Goal: Task Accomplishment & Management: Use online tool/utility

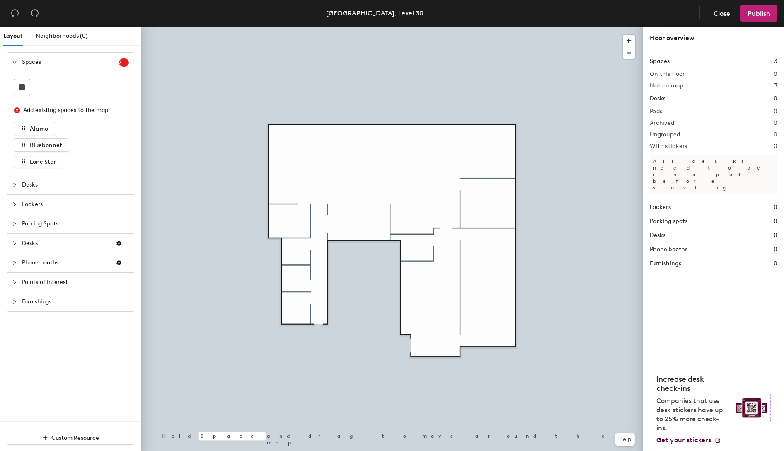
click at [481, 281] on div "Layout Neighborhoods (0) Spaces 3 Add existing spaces to the map [GEOGRAPHIC_DA…" at bounding box center [392, 241] width 784 height 428
drag, startPoint x: 46, startPoint y: 128, endPoint x: 56, endPoint y: 127, distance: 10.8
click at [56, 127] on div "Add existing spaces to the map Alamo Bluebonnet Lone Star" at bounding box center [71, 135] width 114 height 66
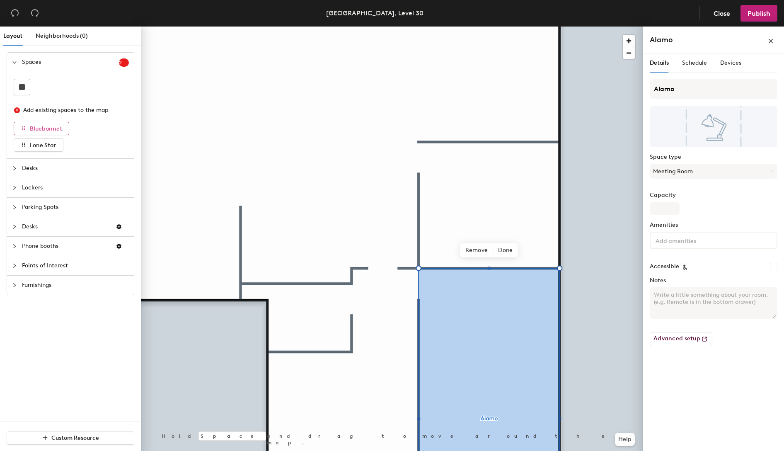
click at [48, 125] on span "Bluebonnet" at bounding box center [46, 128] width 32 height 7
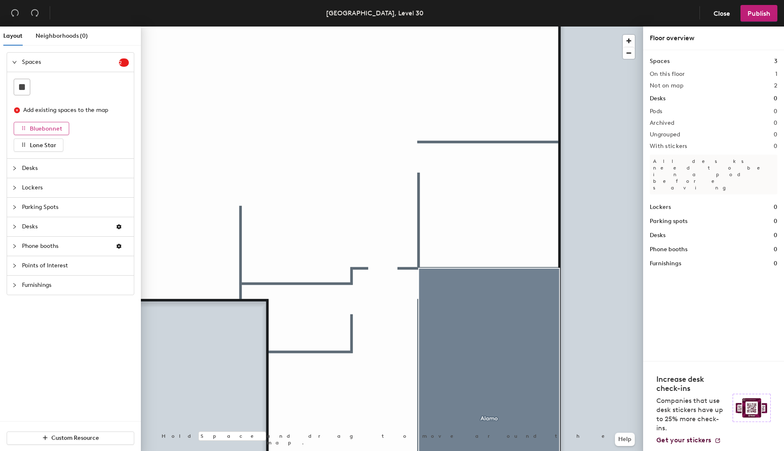
click at [24, 127] on icon "button" at bounding box center [23, 128] width 3 height 4
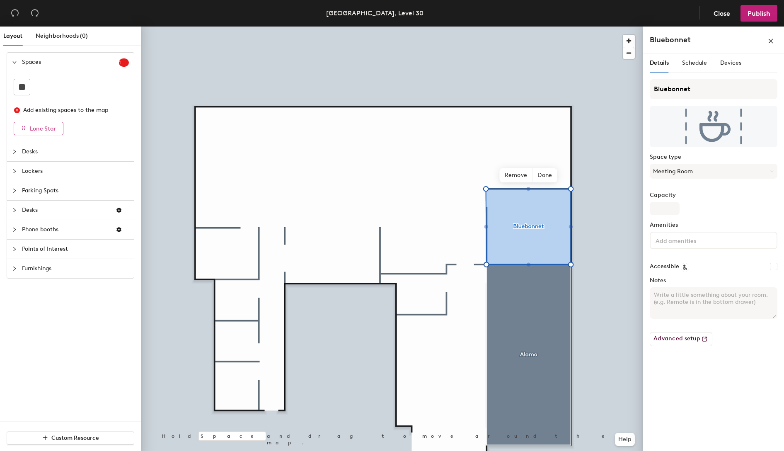
click at [34, 131] on span "Lone Star" at bounding box center [43, 128] width 27 height 7
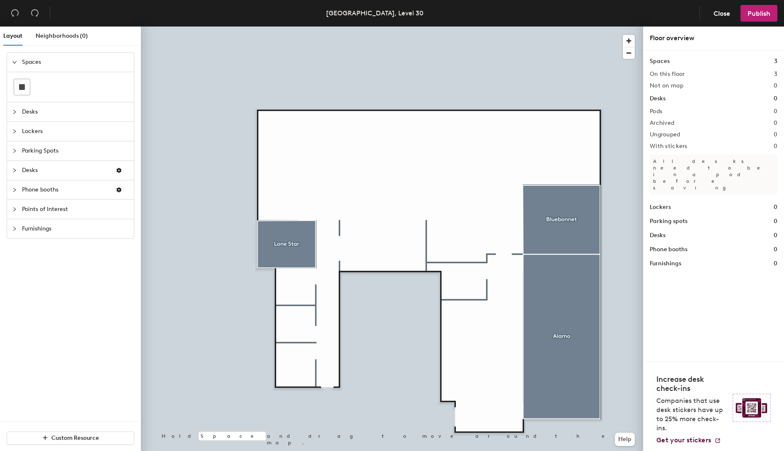
click at [23, 113] on span "Desks" at bounding box center [75, 111] width 107 height 19
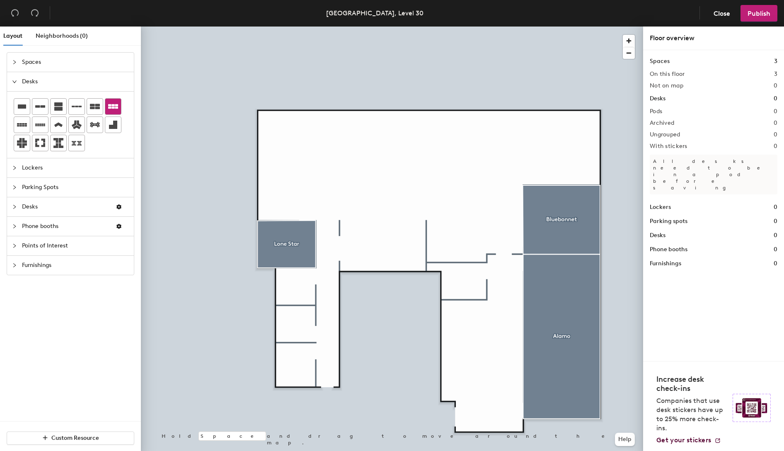
click at [113, 107] on icon at bounding box center [113, 106] width 10 height 5
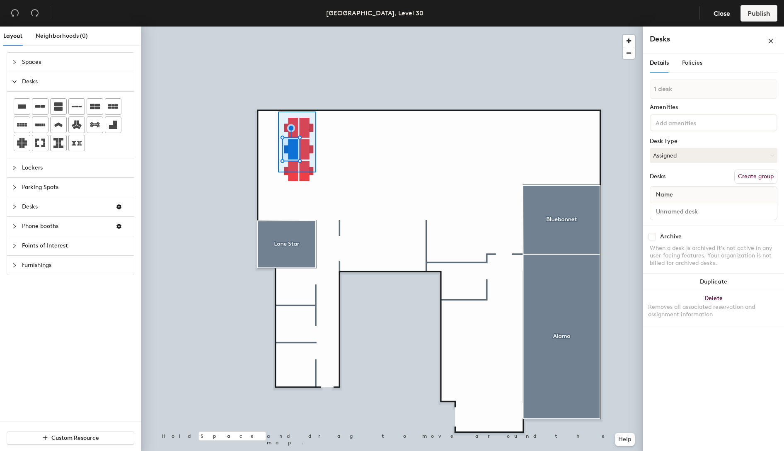
type input "6 desks"
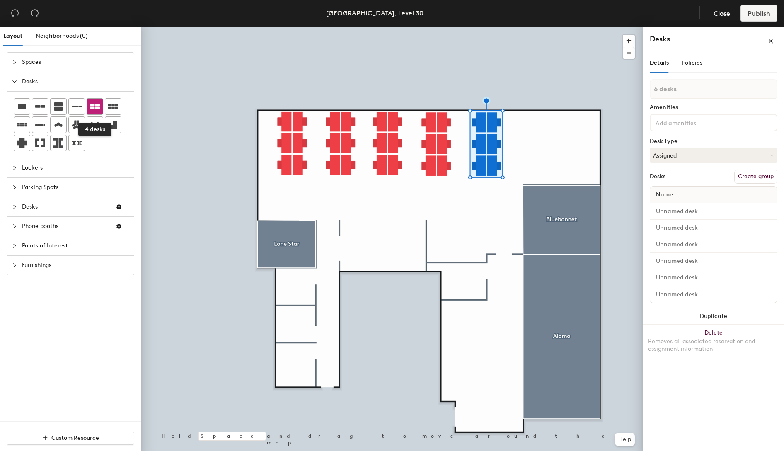
click at [97, 102] on icon at bounding box center [95, 107] width 10 height 10
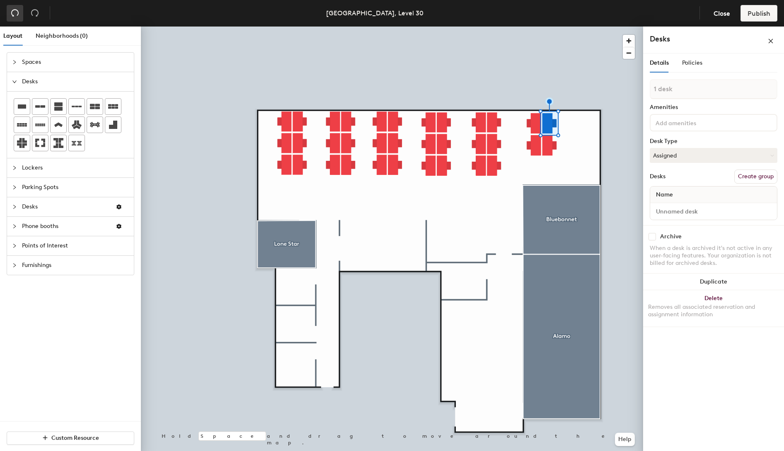
click at [14, 10] on icon "undo" at bounding box center [14, 13] width 7 height 7
type input "4 desks"
click at [517, 27] on div at bounding box center [392, 27] width 502 height 0
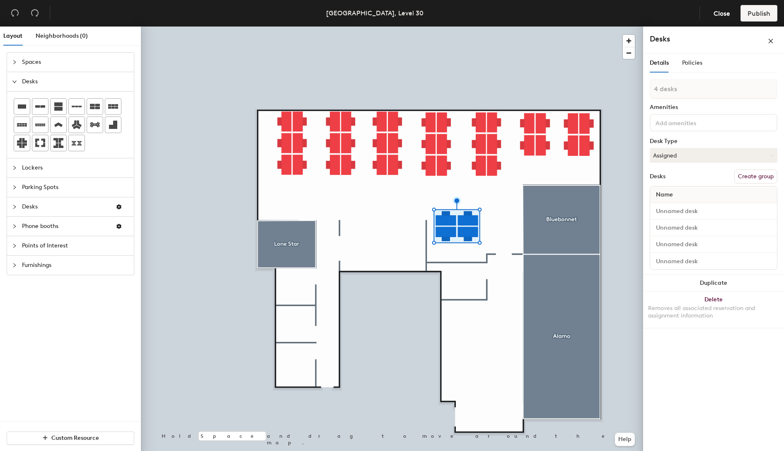
click at [34, 223] on span "Phone booths" at bounding box center [65, 226] width 87 height 19
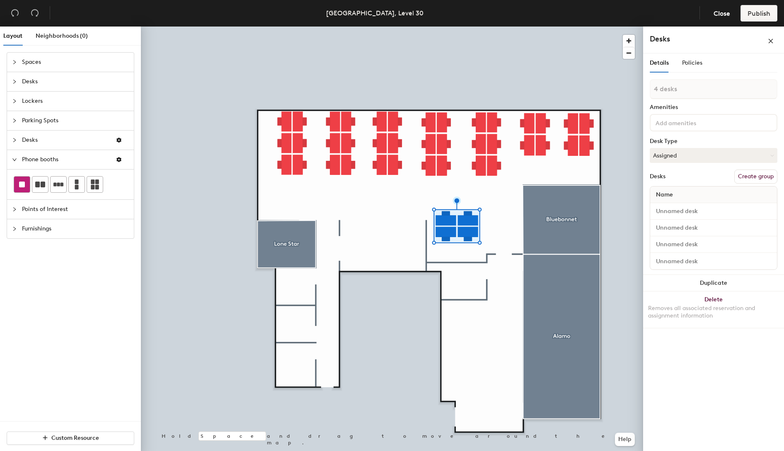
click at [21, 185] on rect at bounding box center [22, 185] width 6 height 6
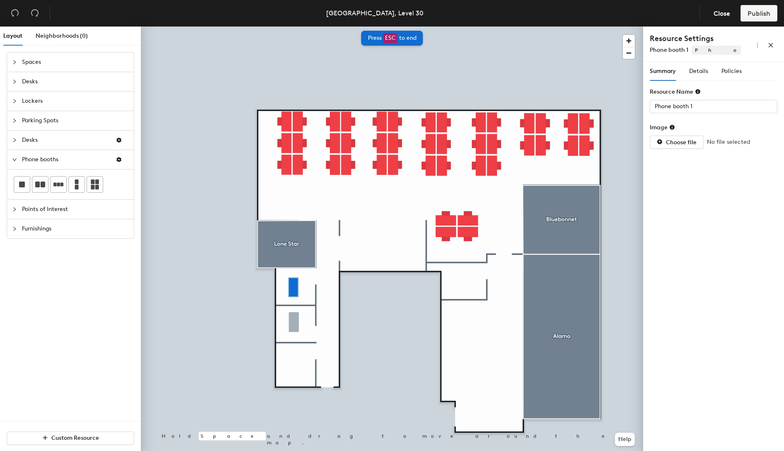
type input "Phone booth 2"
click at [18, 63] on div at bounding box center [17, 62] width 10 height 9
click at [15, 209] on icon "collapsed" at bounding box center [14, 209] width 5 height 5
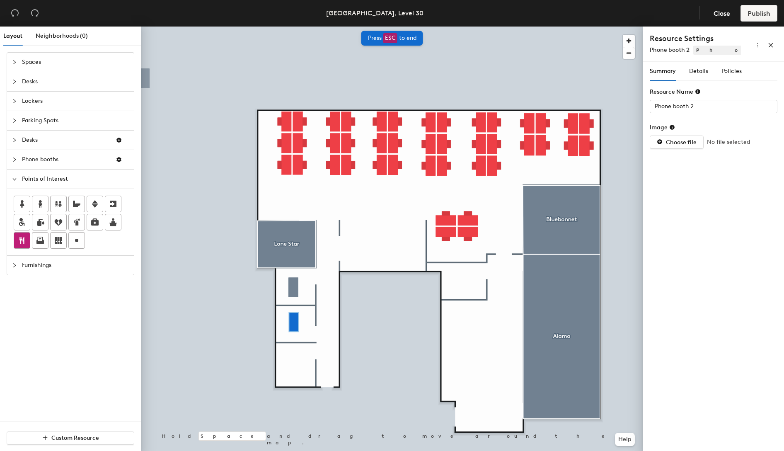
click at [21, 238] on icon at bounding box center [21, 240] width 5 height 7
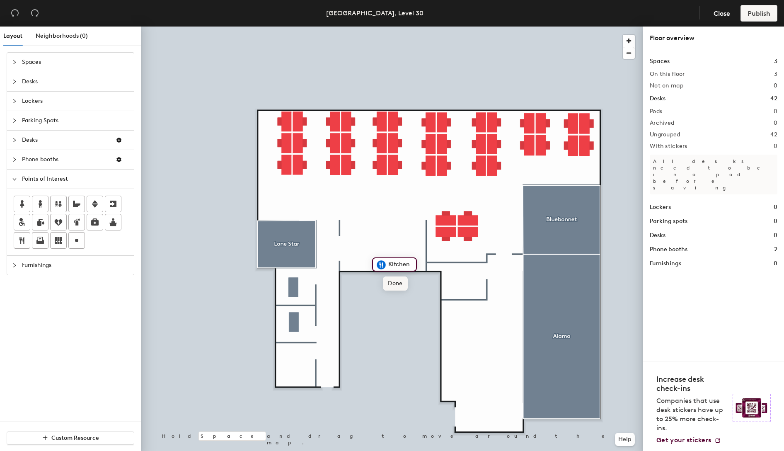
click at [399, 280] on span "Done" at bounding box center [395, 283] width 24 height 14
click at [26, 238] on icon at bounding box center [22, 240] width 10 height 10
click at [464, 368] on span "Done" at bounding box center [460, 369] width 24 height 14
click at [77, 242] on icon at bounding box center [77, 240] width 10 height 10
click at [325, 363] on input "Wellness Room" at bounding box center [323, 363] width 48 height 12
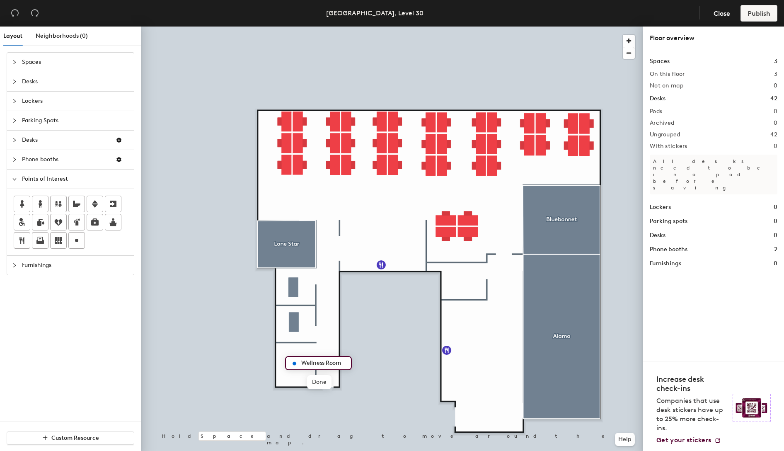
type input "Wellness Room"
click at [21, 266] on div at bounding box center [17, 265] width 10 height 9
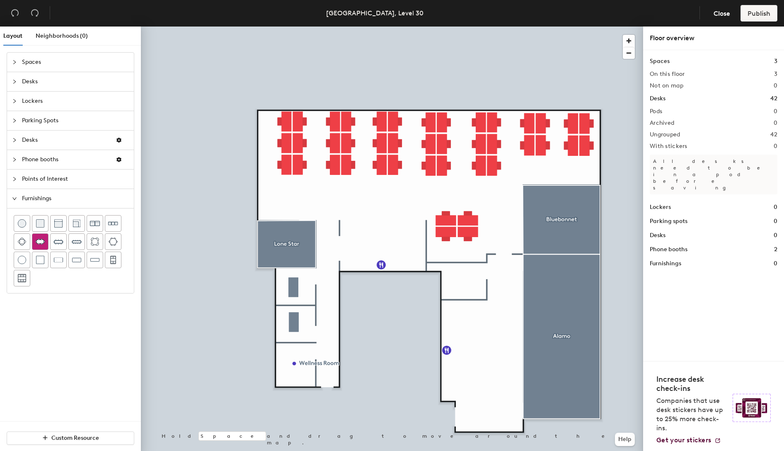
click at [43, 241] on img at bounding box center [40, 241] width 10 height 8
click at [44, 241] on img at bounding box center [40, 241] width 10 height 8
click at [31, 62] on span "Spaces" at bounding box center [75, 62] width 107 height 19
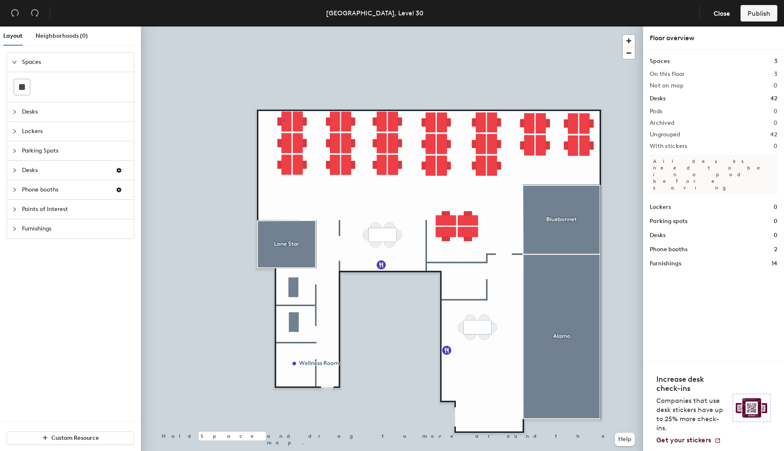
click at [283, 27] on div at bounding box center [392, 27] width 502 height 0
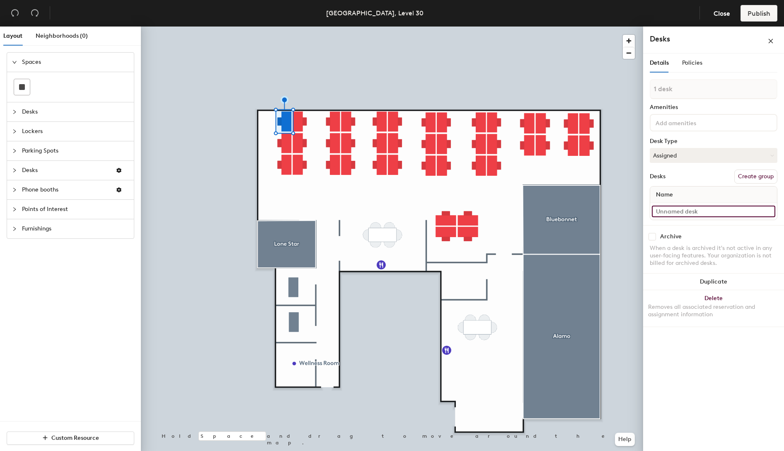
click at [683, 211] on input at bounding box center [714, 212] width 124 height 12
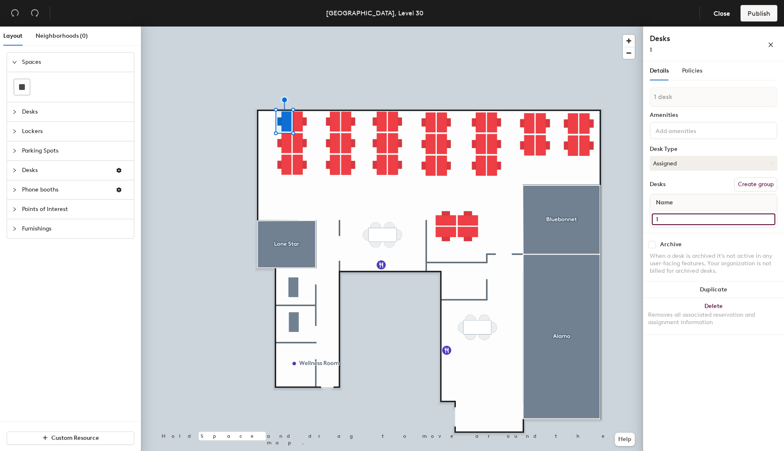
type input "1"
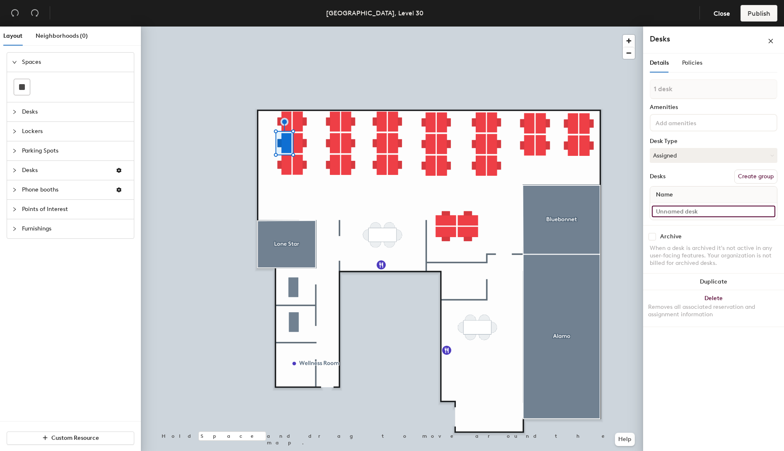
click at [689, 211] on input at bounding box center [714, 212] width 124 height 12
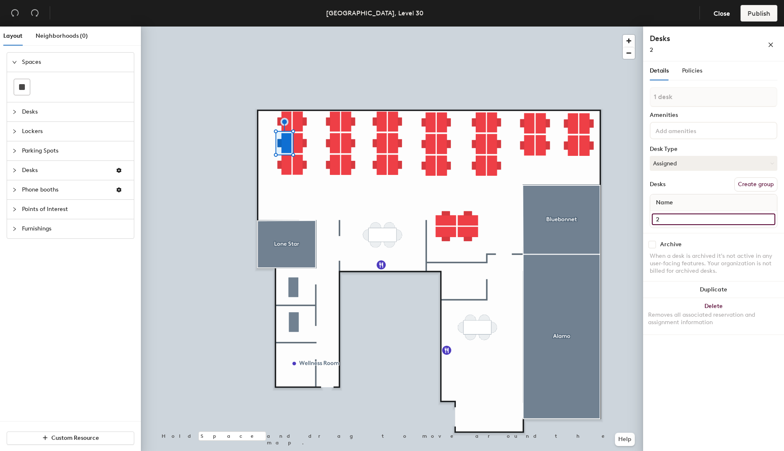
type input "2"
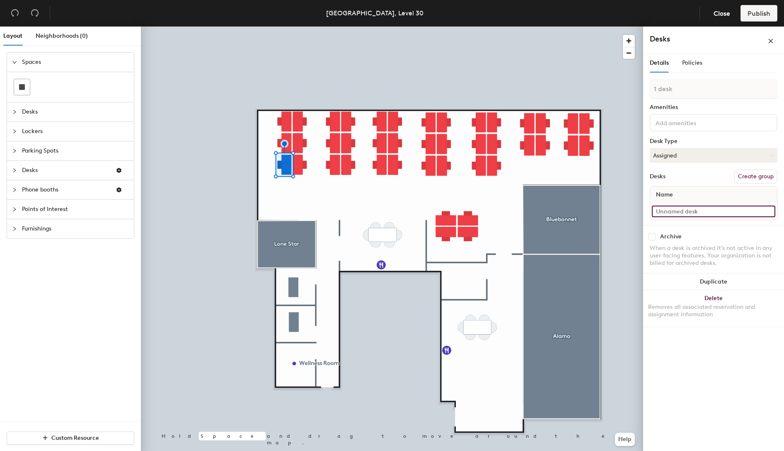
click at [711, 208] on input at bounding box center [714, 212] width 124 height 12
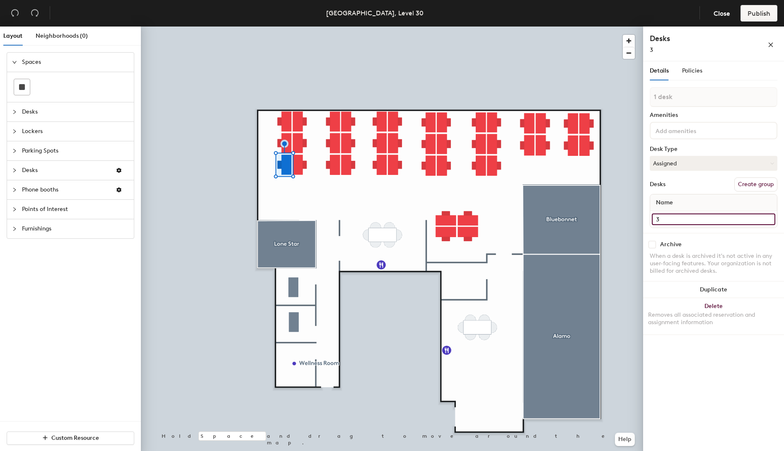
type input "3"
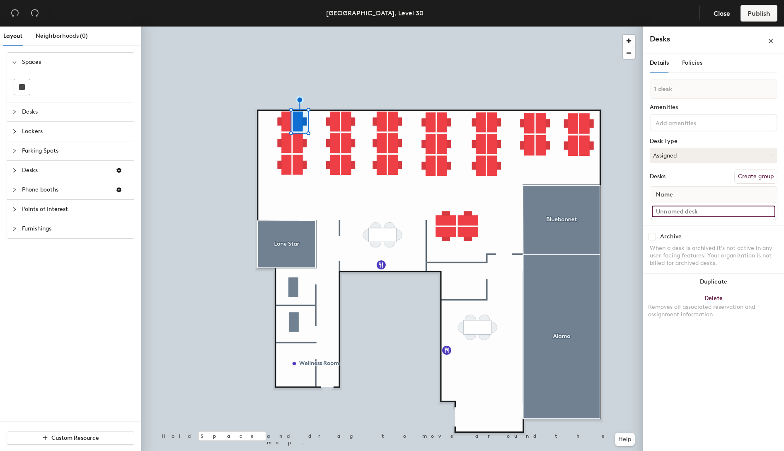
click at [739, 212] on input at bounding box center [714, 212] width 124 height 12
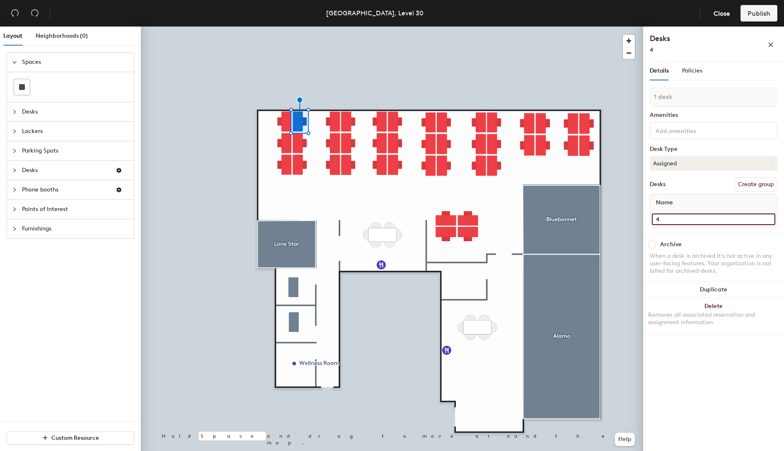
type input "4"
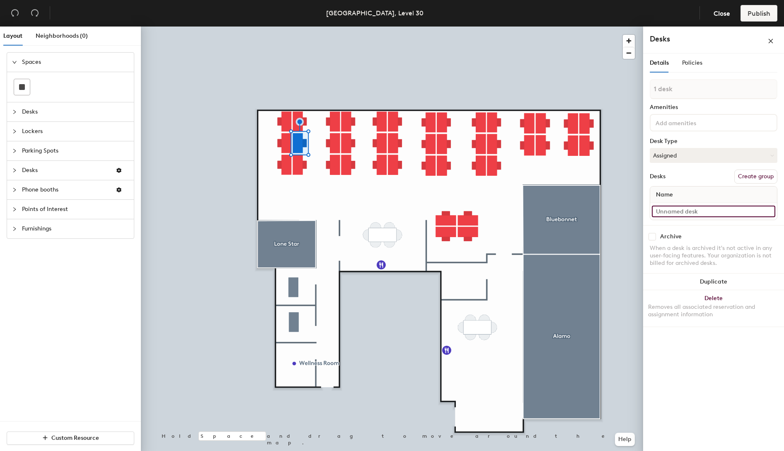
click at [686, 209] on input at bounding box center [714, 212] width 124 height 12
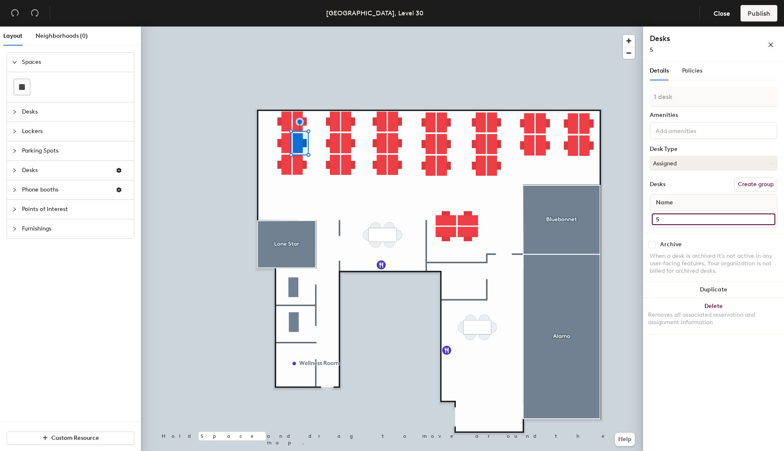
type input "5"
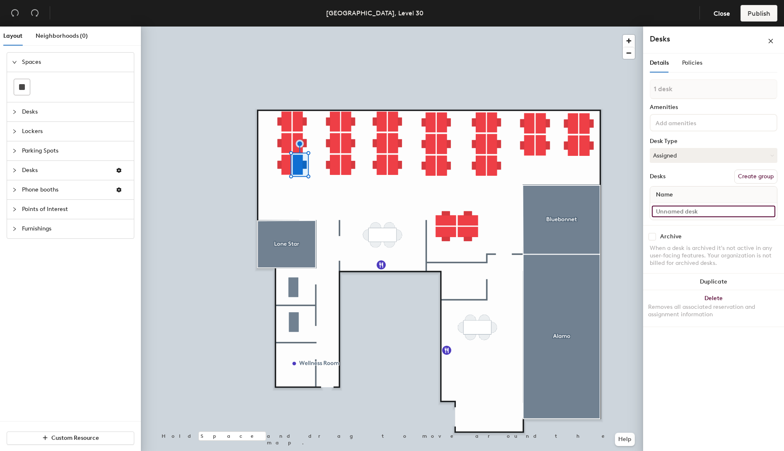
click at [702, 212] on input at bounding box center [714, 212] width 124 height 12
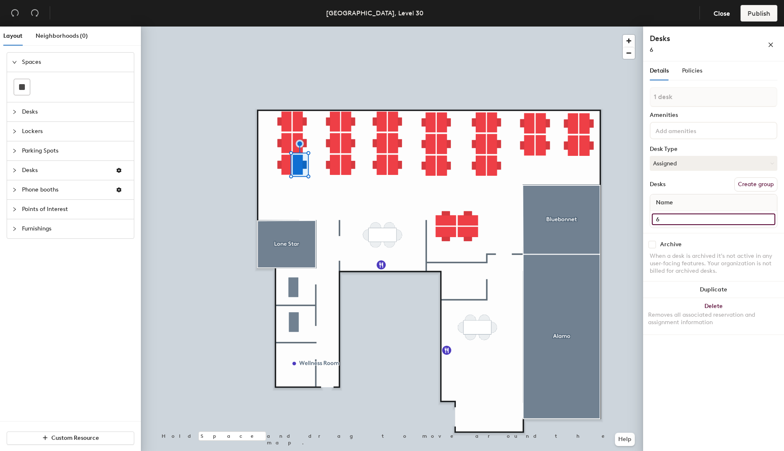
type input "6"
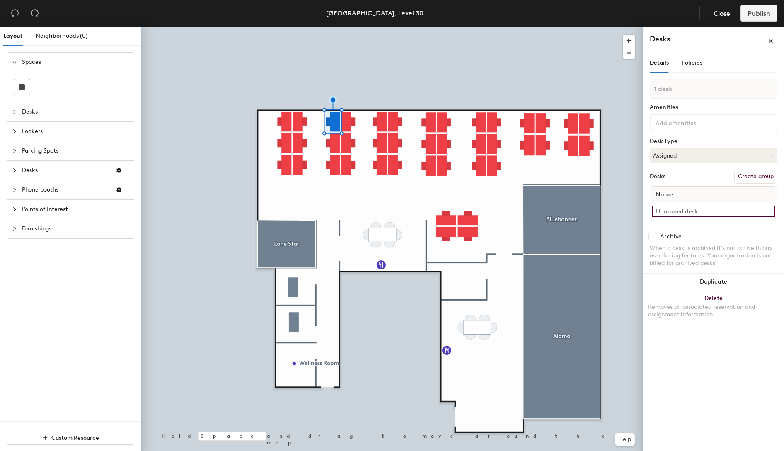
click at [667, 206] on input at bounding box center [714, 212] width 124 height 12
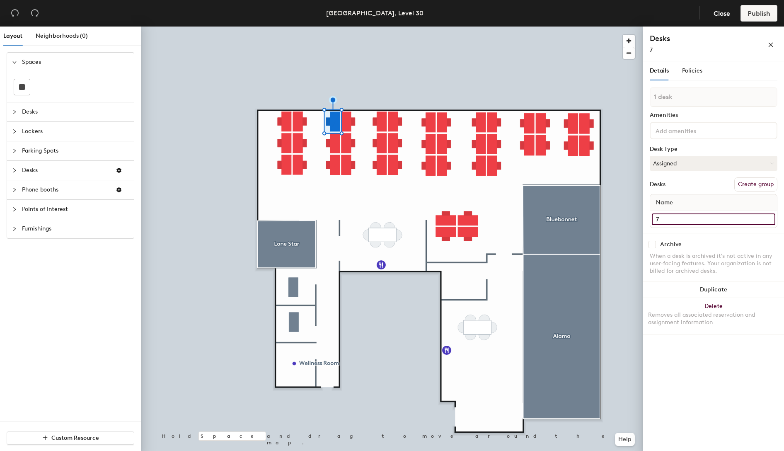
type input "7"
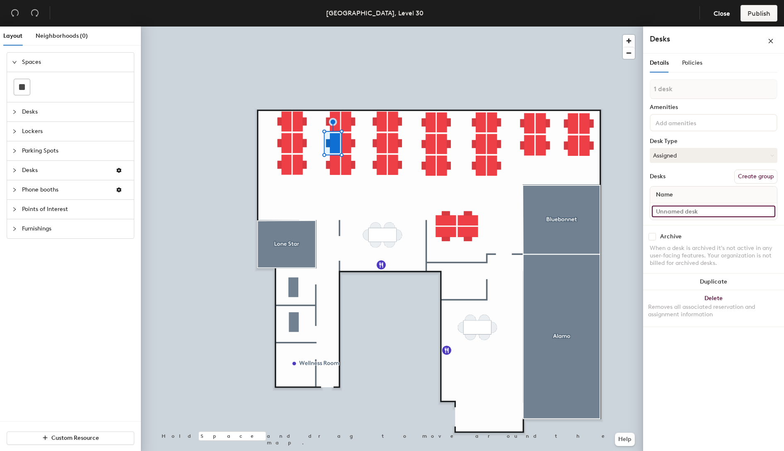
click at [691, 209] on input at bounding box center [714, 212] width 124 height 12
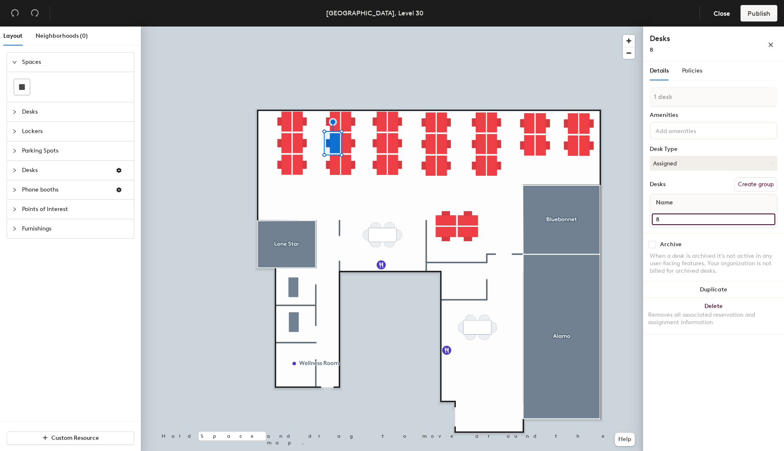
type input "8"
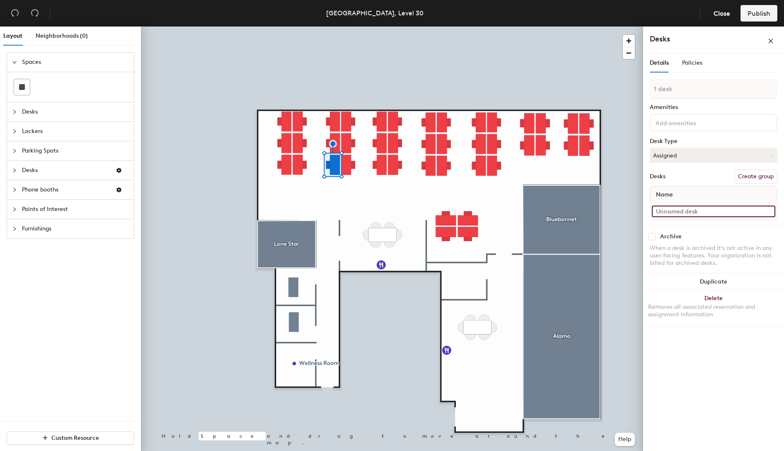
click at [708, 213] on input at bounding box center [714, 212] width 124 height 12
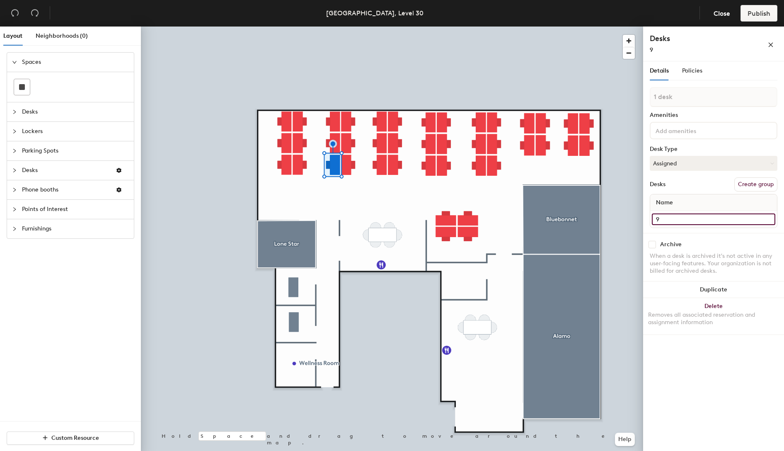
type input "9"
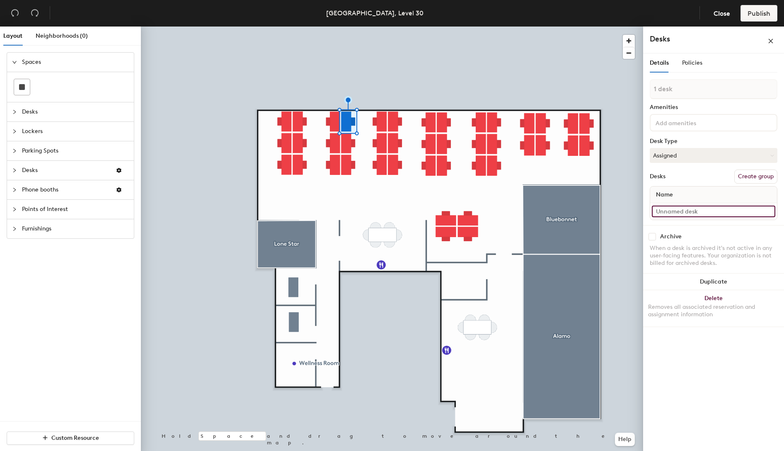
click at [705, 208] on input at bounding box center [714, 212] width 124 height 12
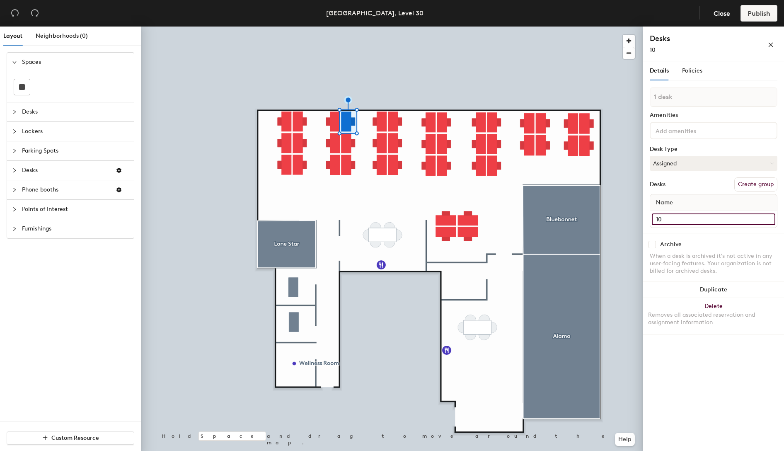
type input "10"
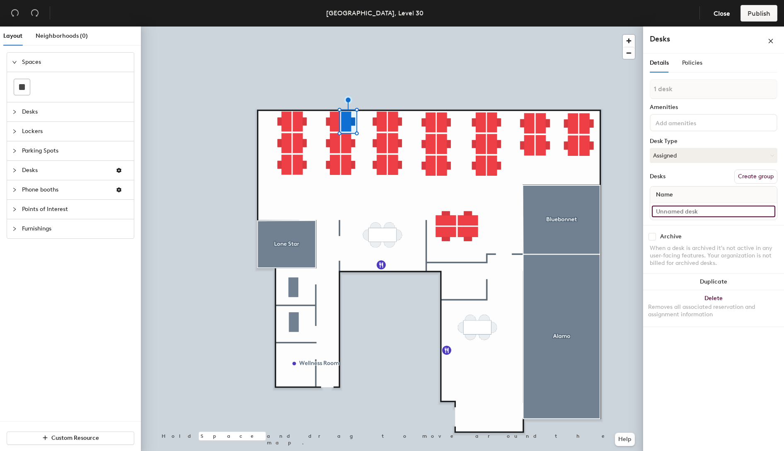
click at [702, 212] on input at bounding box center [714, 212] width 124 height 12
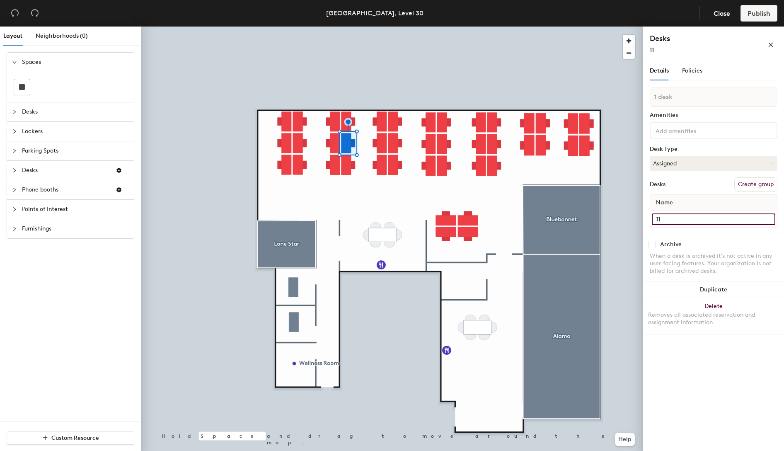
type input "11"
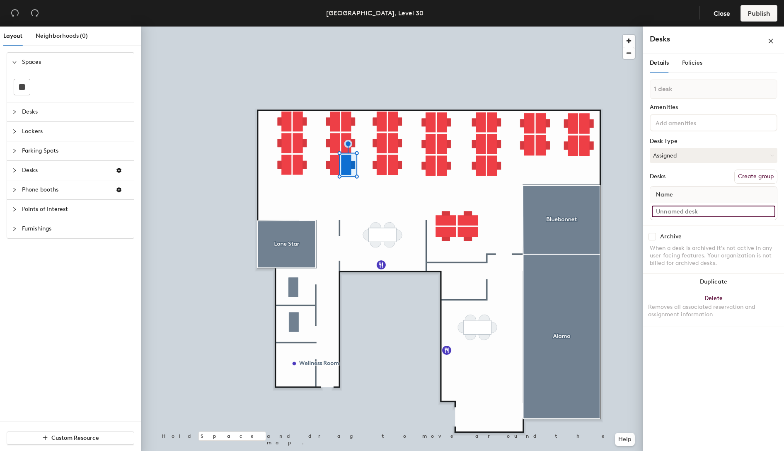
click at [700, 211] on input at bounding box center [714, 212] width 124 height 12
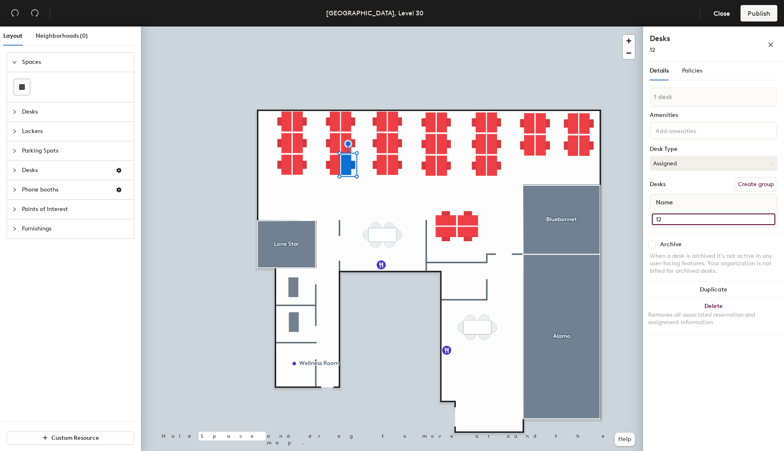
type input "12"
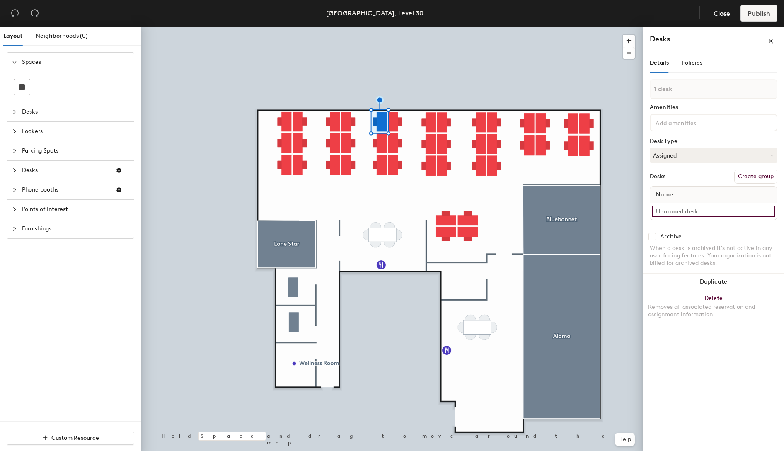
click at [705, 211] on input at bounding box center [714, 212] width 124 height 12
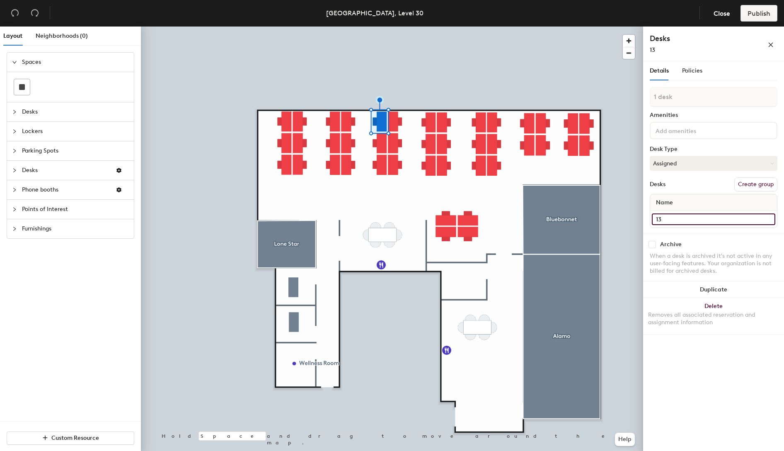
type input "13"
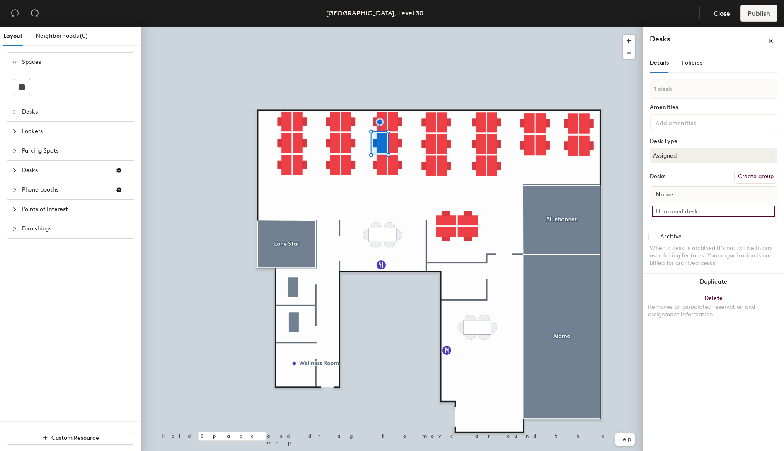
click at [692, 207] on input at bounding box center [714, 212] width 124 height 12
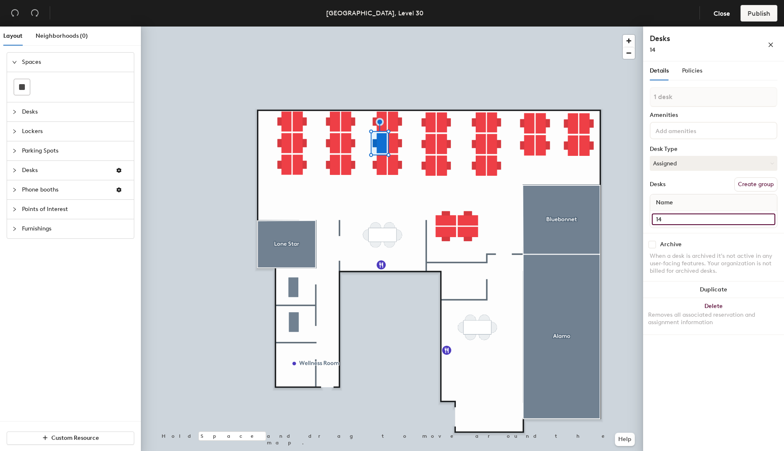
type input "14"
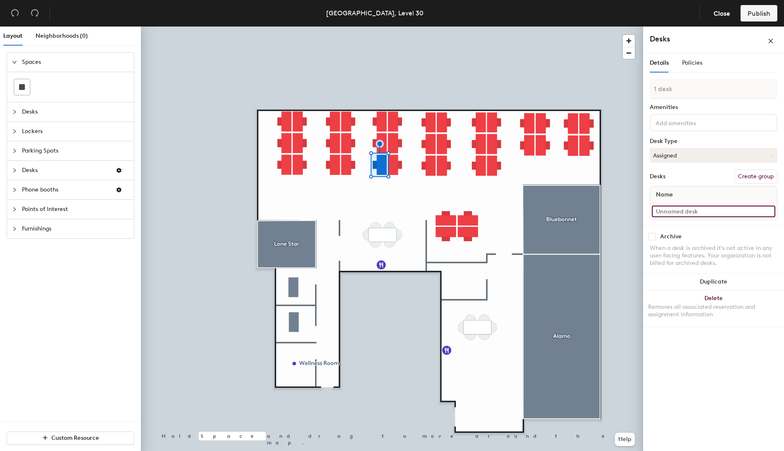
click at [698, 215] on input at bounding box center [714, 212] width 124 height 12
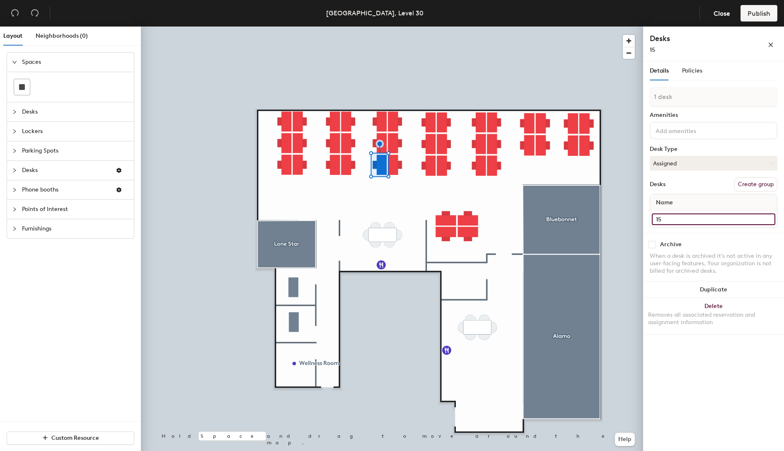
type input "15"
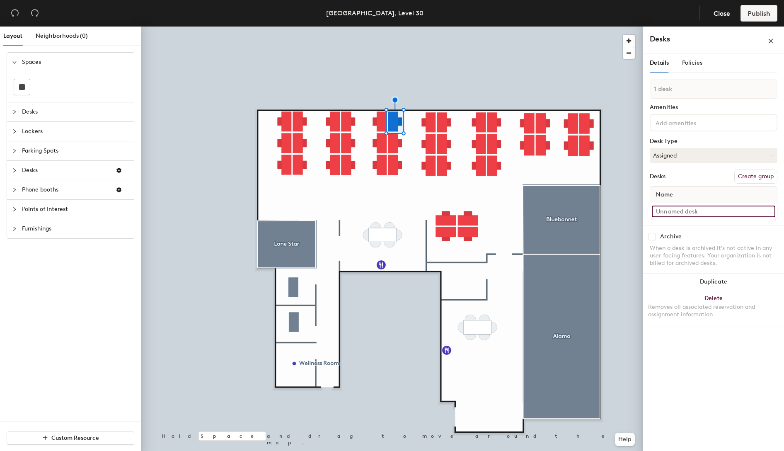
click at [687, 213] on input at bounding box center [714, 212] width 124 height 12
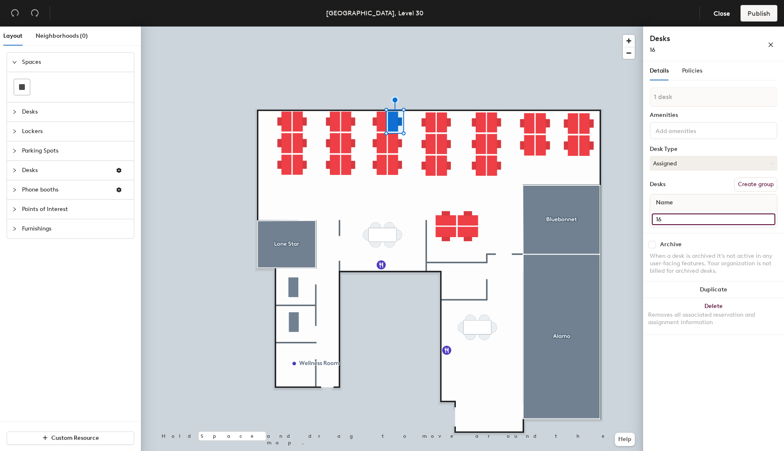
type input "16"
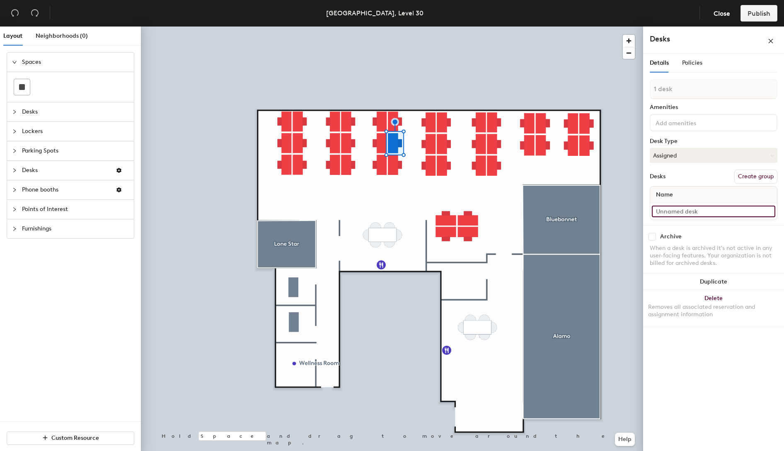
click at [679, 210] on input at bounding box center [714, 212] width 124 height 12
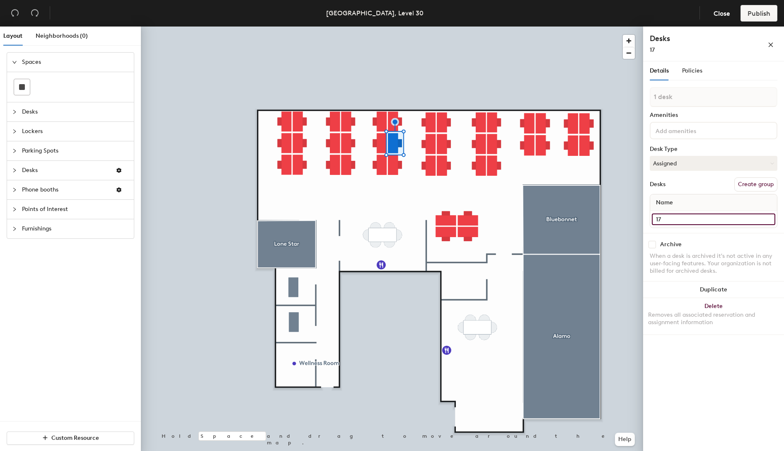
type input "17"
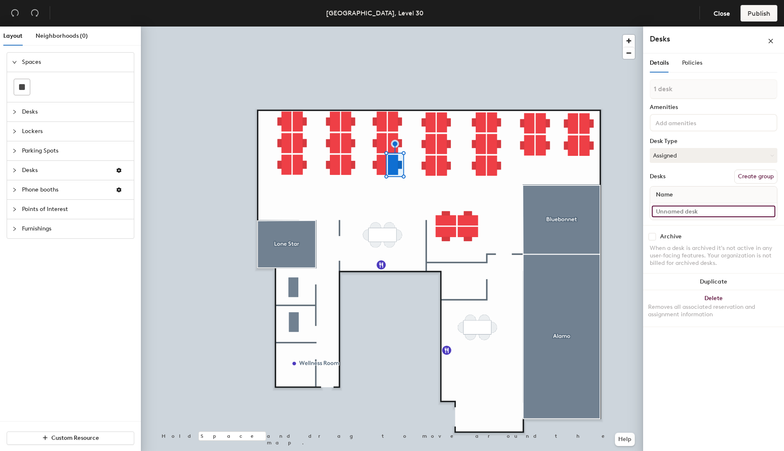
click at [700, 213] on input at bounding box center [714, 212] width 124 height 12
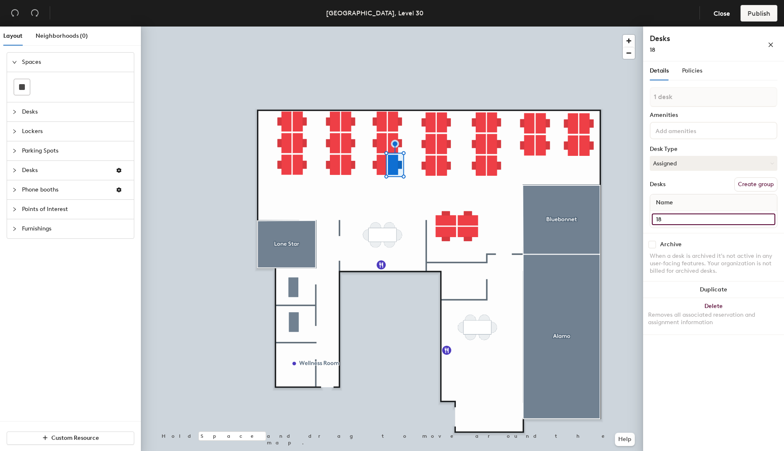
type input "18"
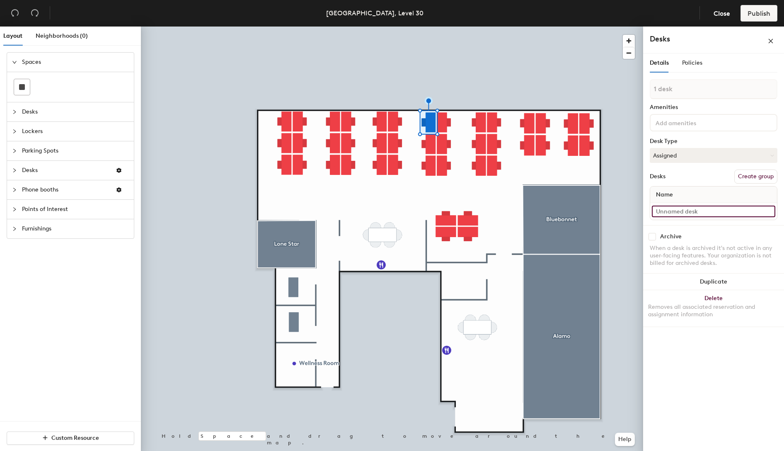
click at [714, 213] on input at bounding box center [714, 212] width 124 height 12
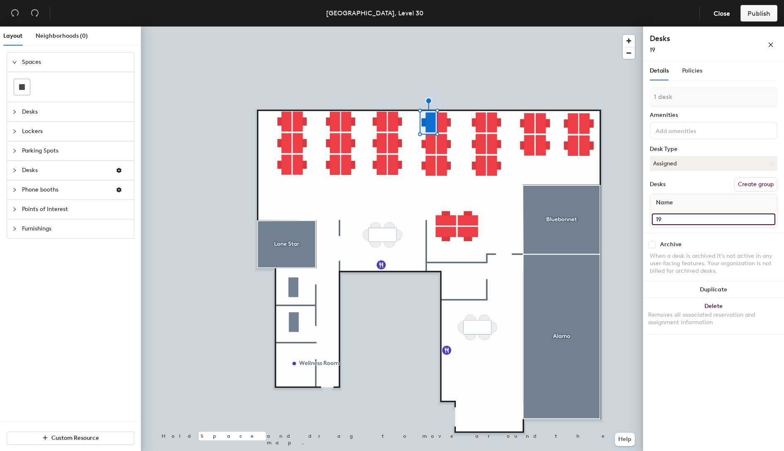
type input "19"
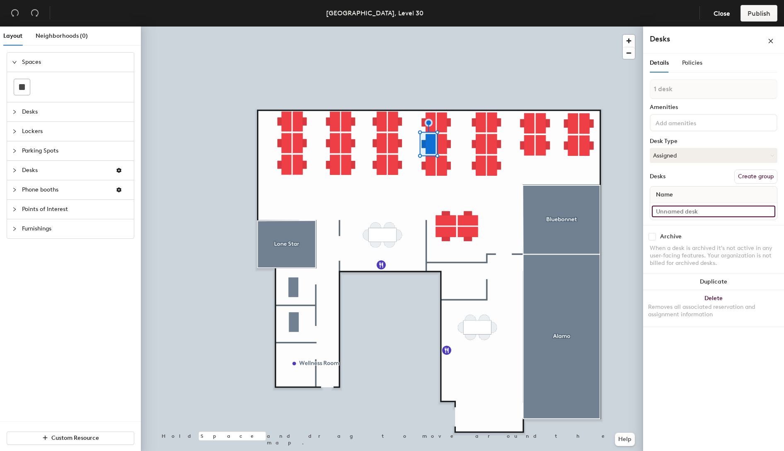
click at [680, 210] on input at bounding box center [714, 212] width 124 height 12
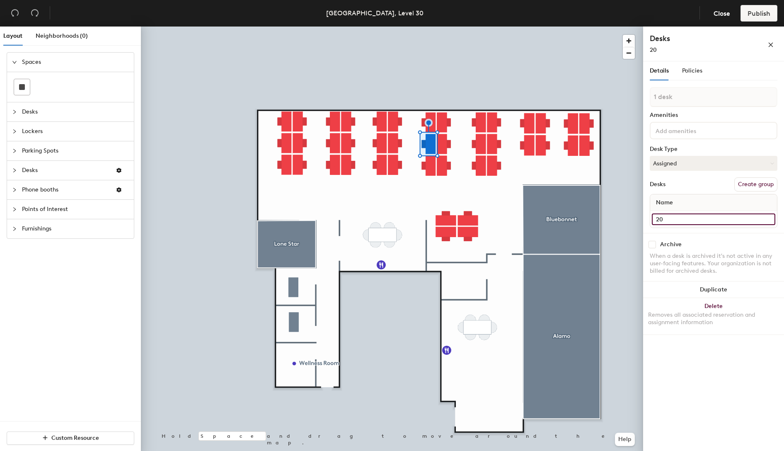
type input "20"
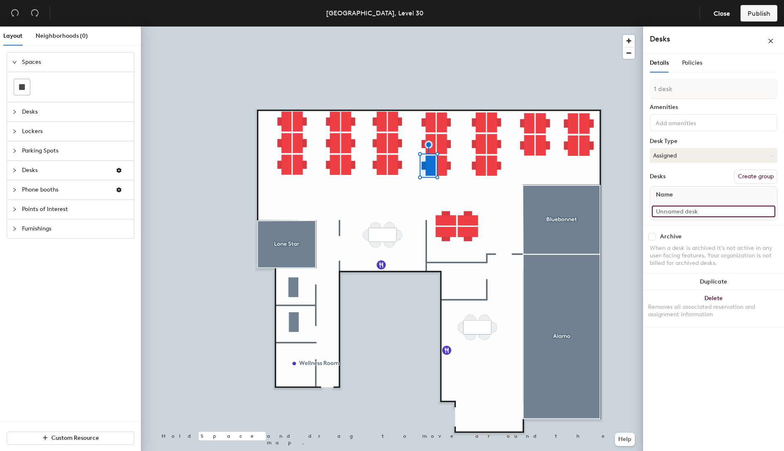
click at [693, 210] on input at bounding box center [714, 212] width 124 height 12
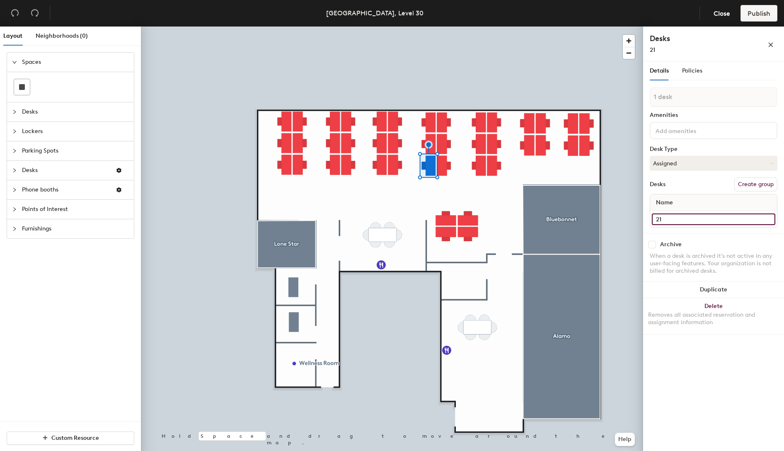
type input "21"
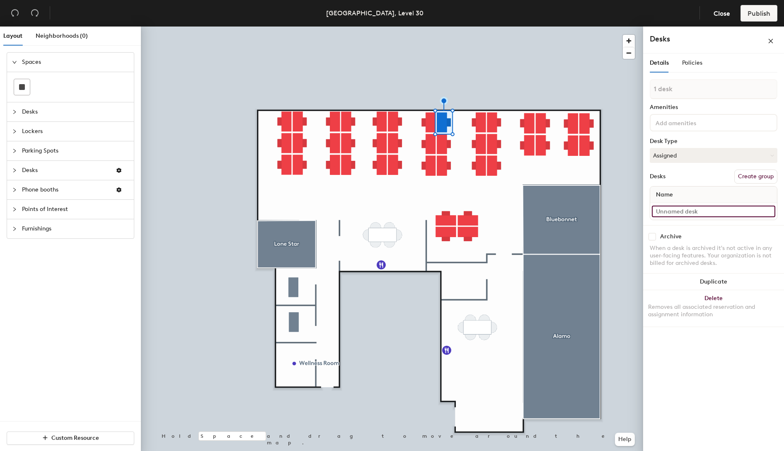
click at [685, 213] on input at bounding box center [714, 212] width 124 height 12
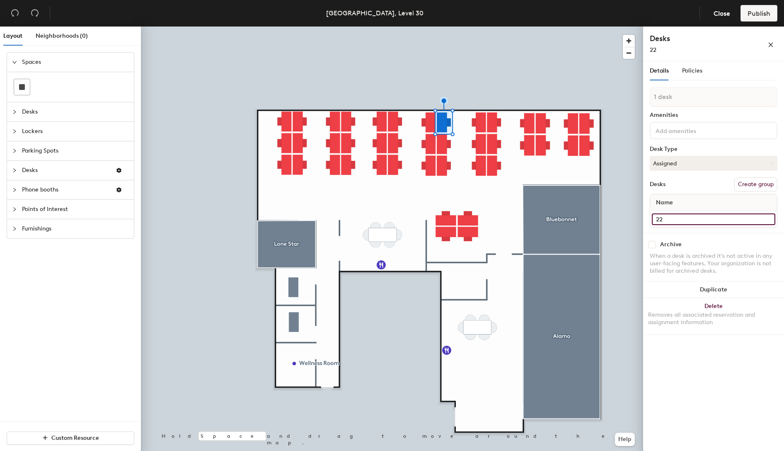
type input "22"
click at [443, 27] on div at bounding box center [392, 27] width 502 height 0
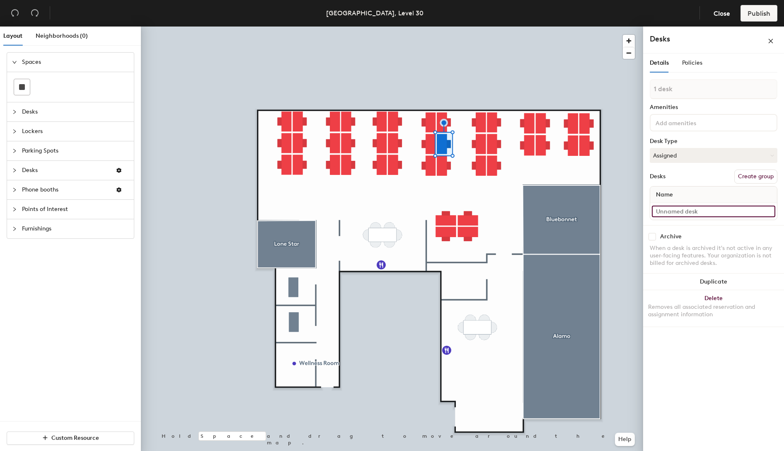
click at [685, 214] on input at bounding box center [714, 212] width 124 height 12
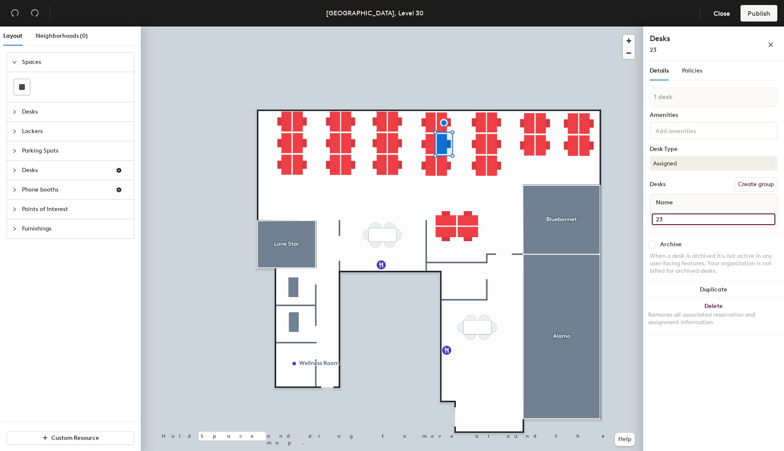
type input "23"
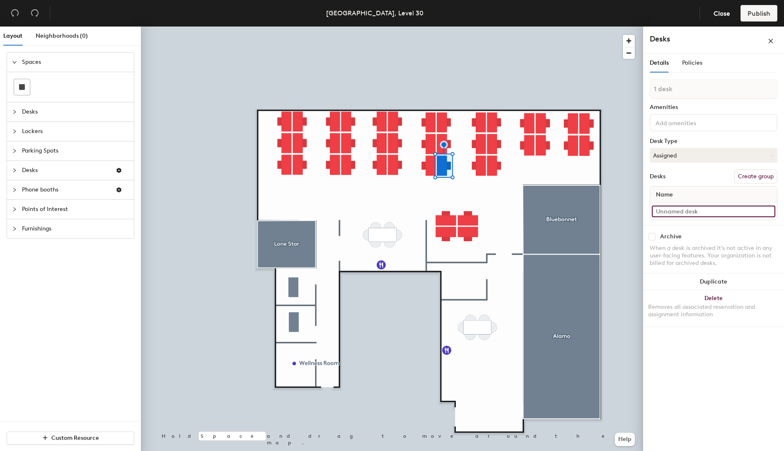
click at [678, 213] on input at bounding box center [714, 212] width 124 height 12
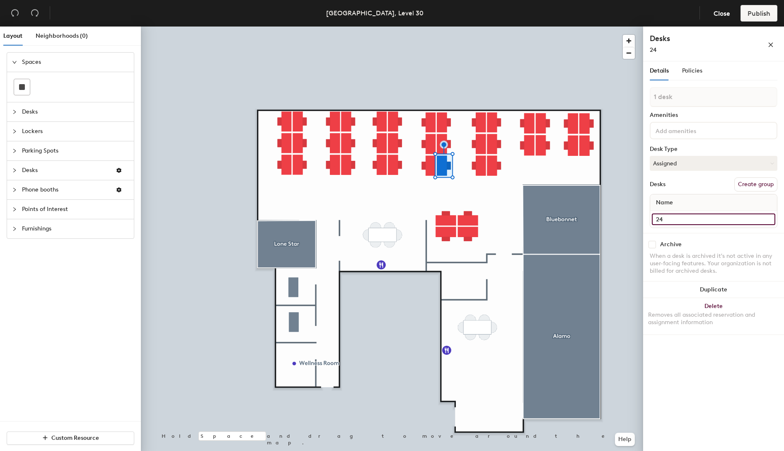
type input "24"
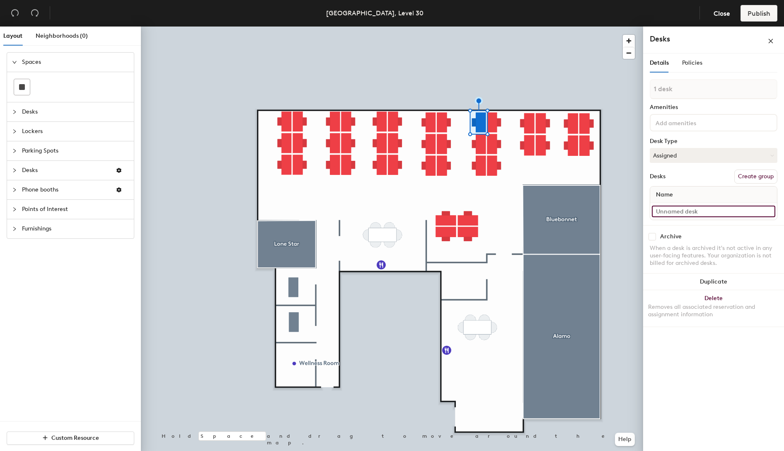
click at [702, 208] on input at bounding box center [714, 212] width 124 height 12
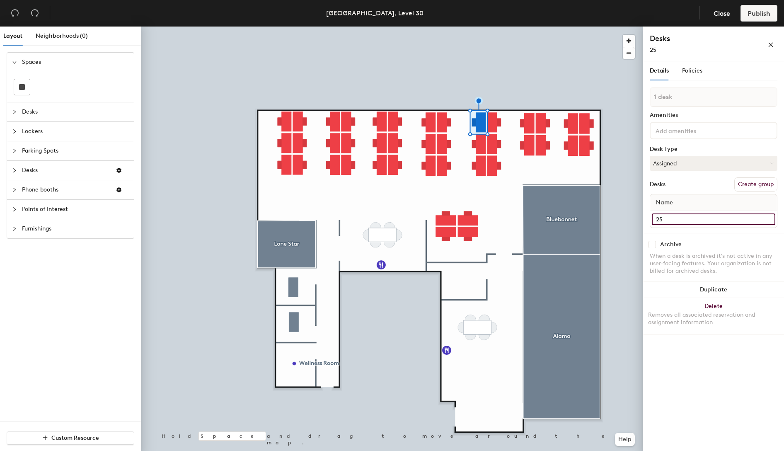
type input "25"
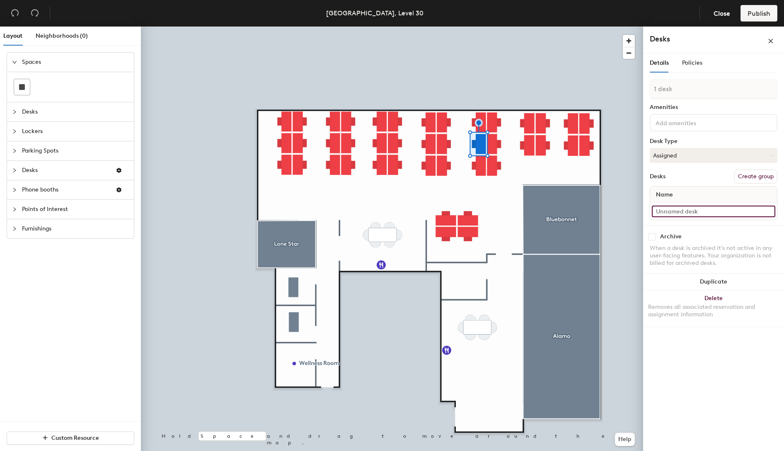
click at [696, 209] on input at bounding box center [714, 212] width 124 height 12
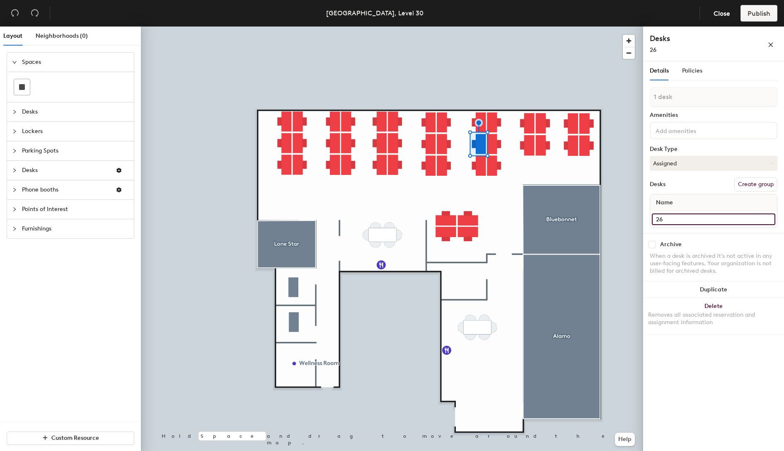
type input "26"
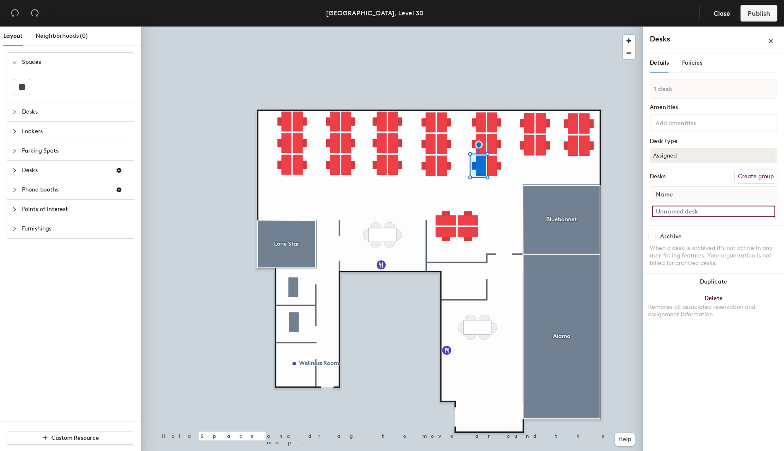
click at [709, 213] on input at bounding box center [714, 212] width 124 height 12
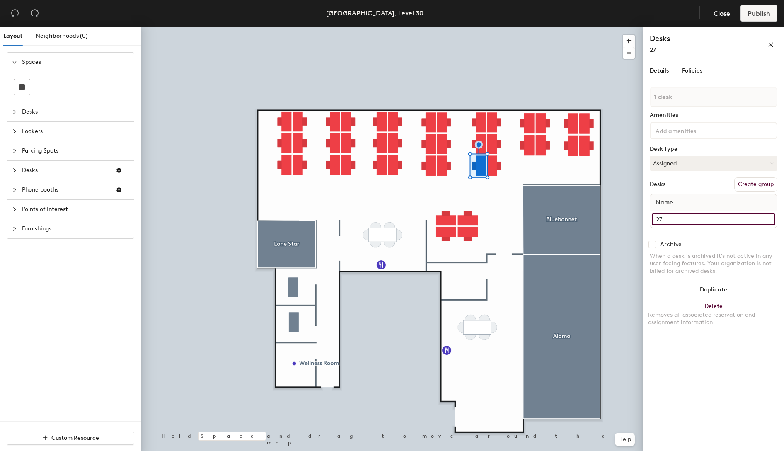
type input "27"
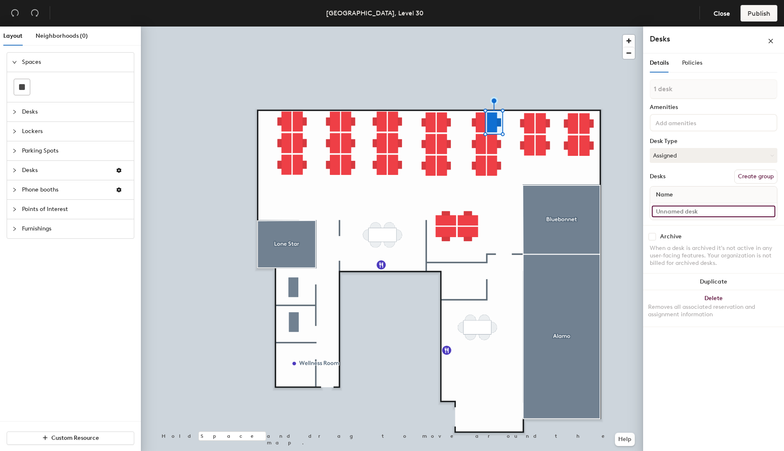
click at [712, 212] on input at bounding box center [714, 212] width 124 height 12
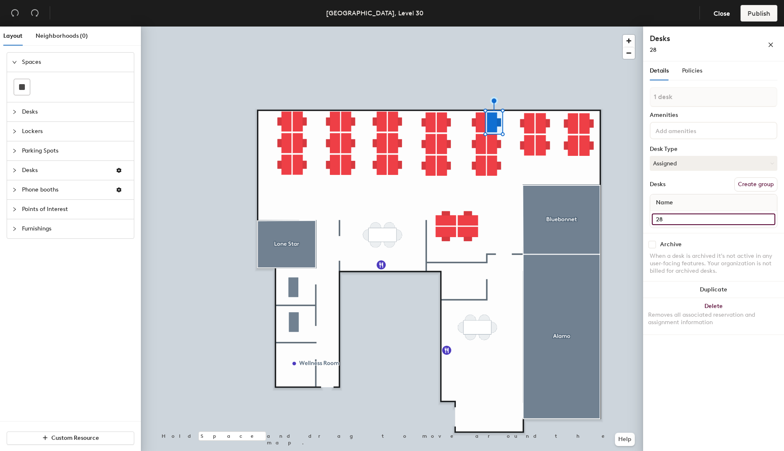
type input "28"
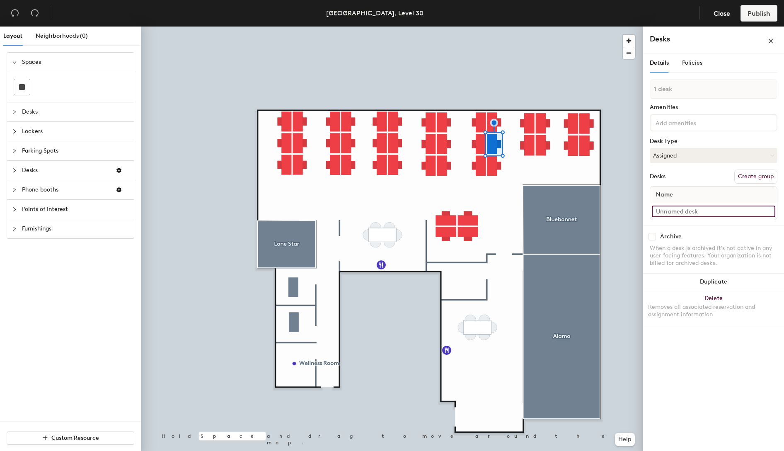
click at [691, 211] on input at bounding box center [714, 212] width 124 height 12
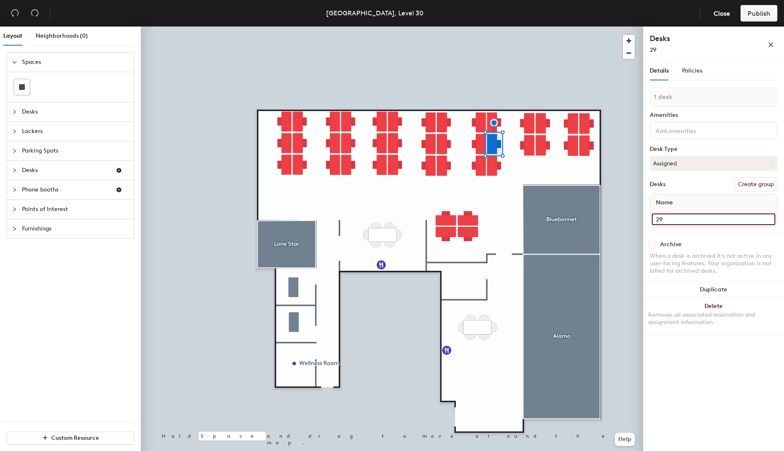
type input "29"
click at [492, 27] on div at bounding box center [392, 27] width 502 height 0
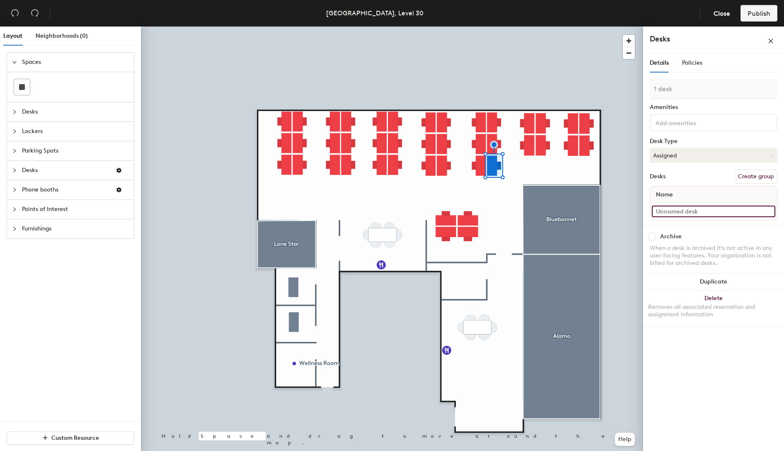
click at [692, 212] on input at bounding box center [714, 212] width 124 height 12
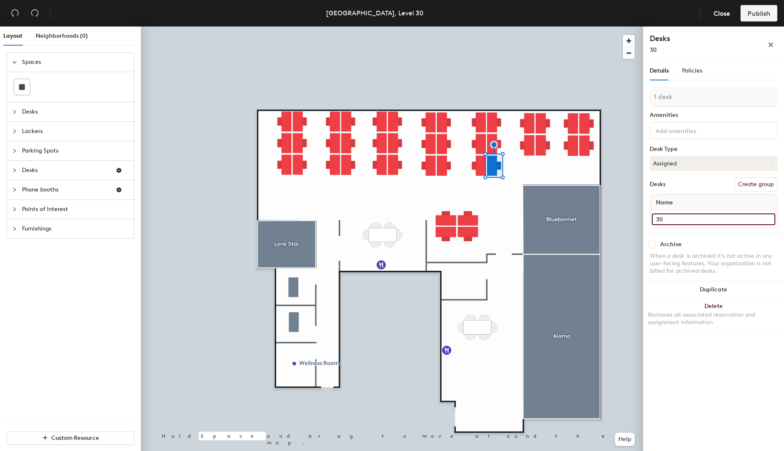
type input "30"
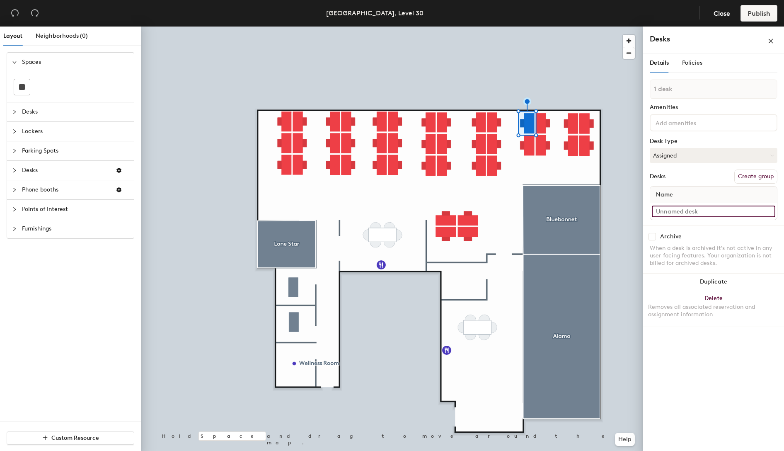
click at [688, 212] on input at bounding box center [714, 212] width 124 height 12
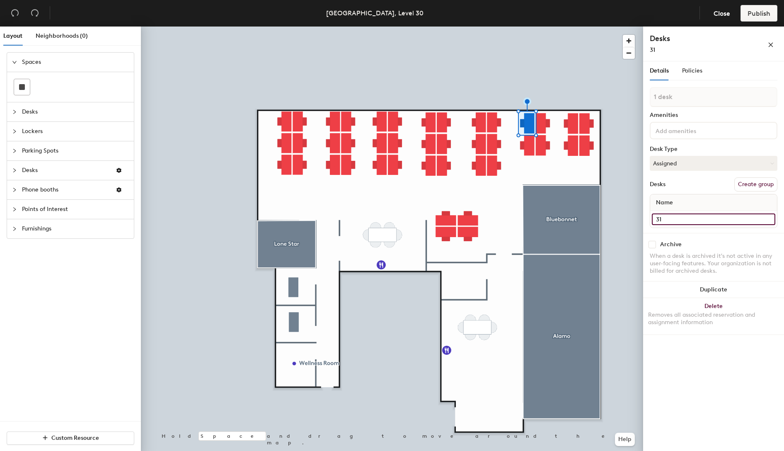
type input "31"
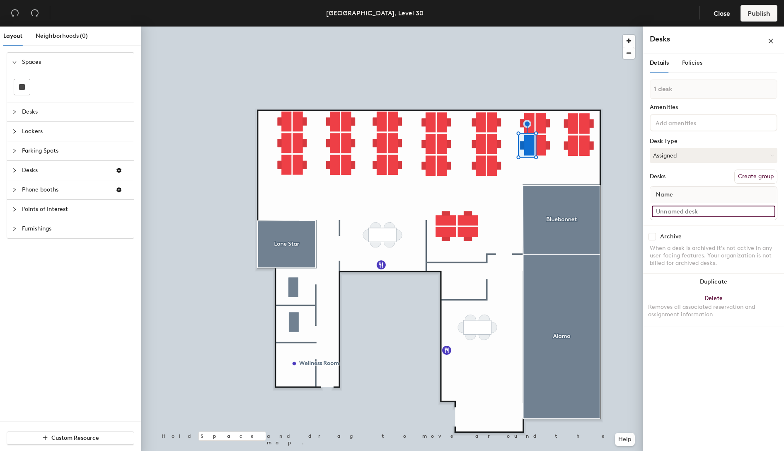
click at [704, 213] on input at bounding box center [714, 212] width 124 height 12
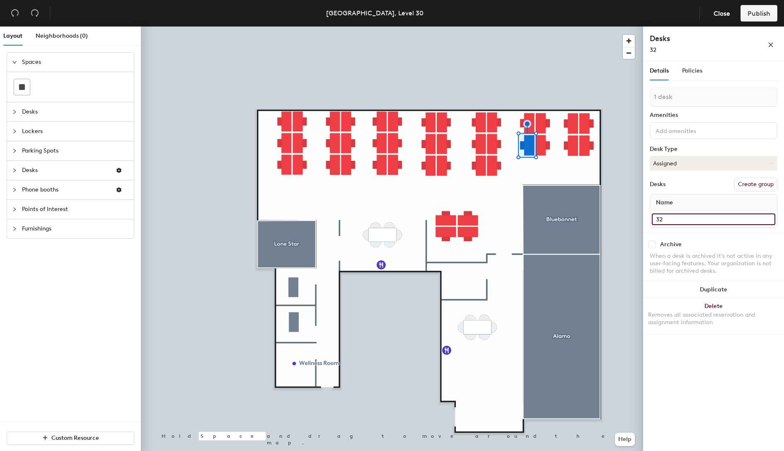
type input "32"
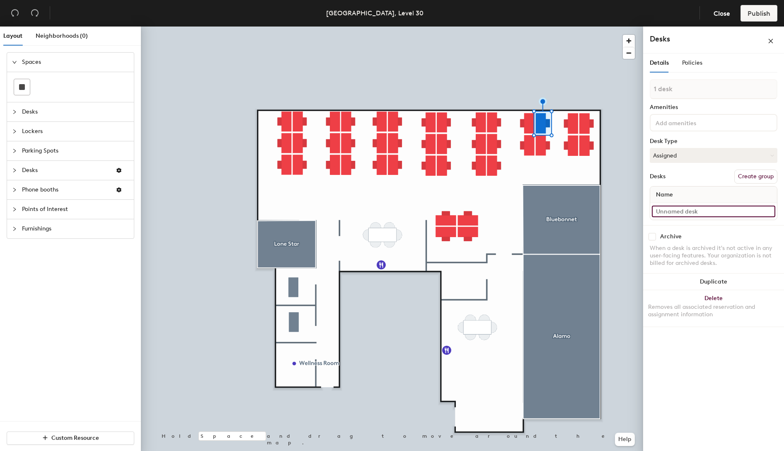
click at [693, 215] on input at bounding box center [714, 212] width 124 height 12
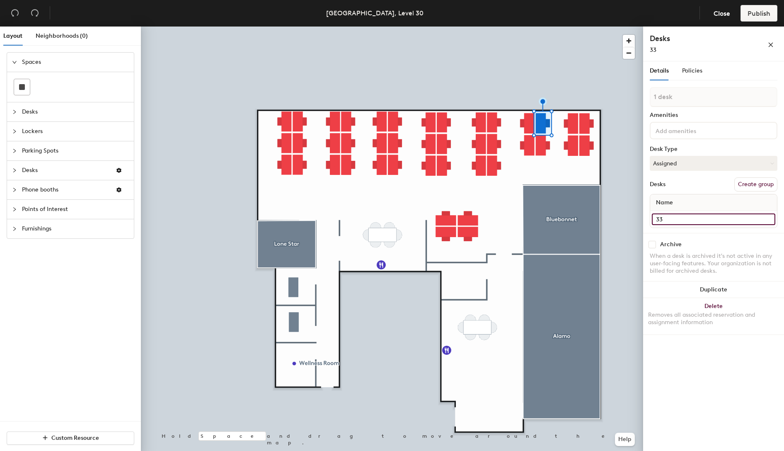
type input "33"
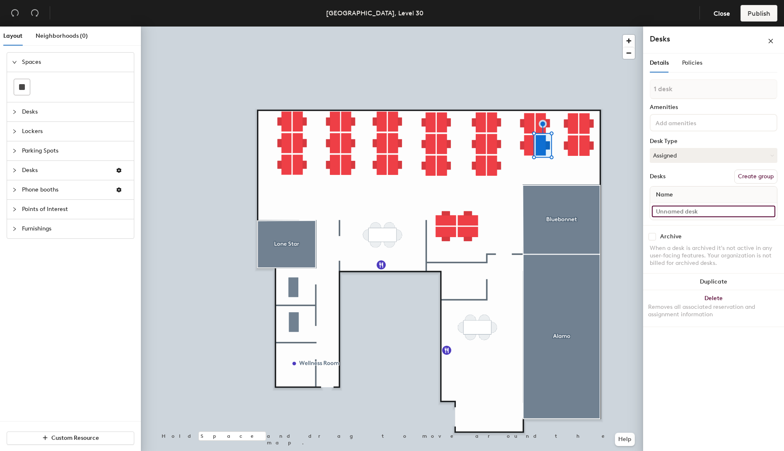
click at [686, 212] on input at bounding box center [714, 212] width 124 height 12
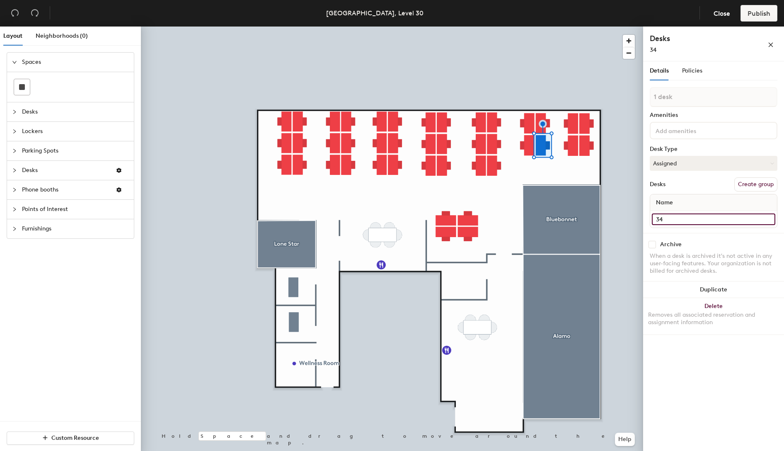
type input "34"
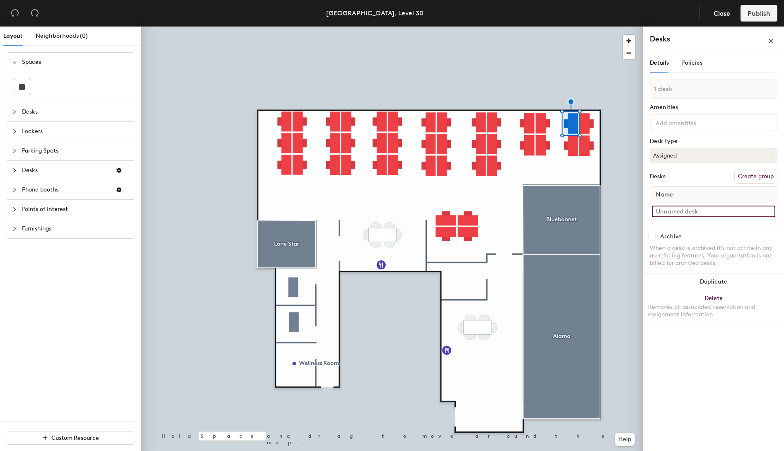
click at [704, 209] on input at bounding box center [714, 212] width 124 height 12
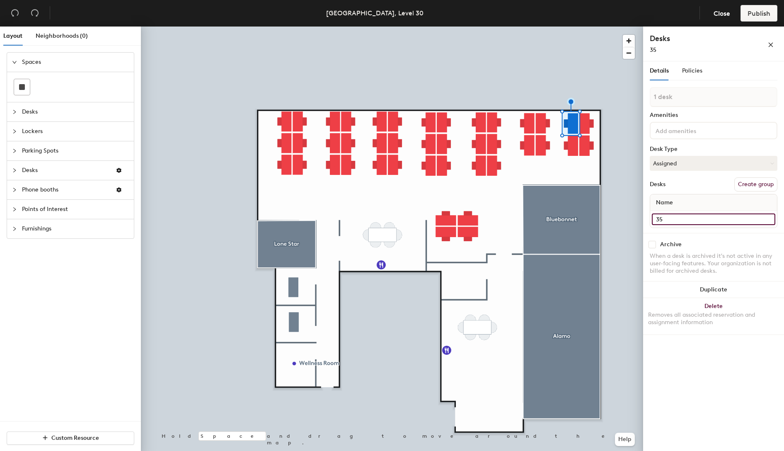
type input "35"
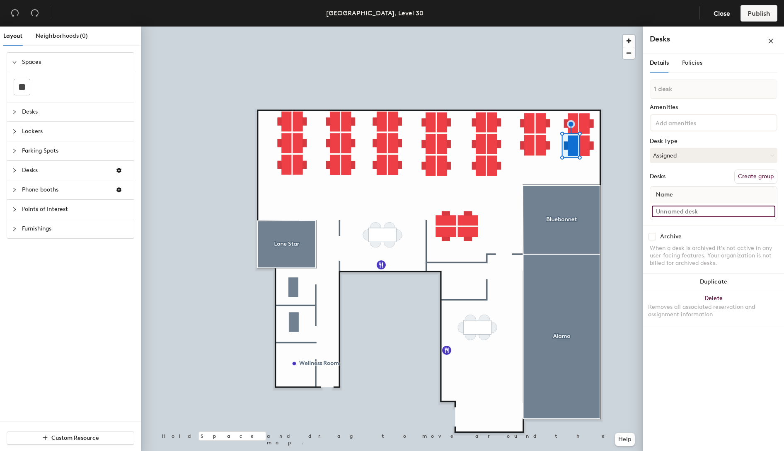
click at [685, 211] on input at bounding box center [714, 212] width 124 height 12
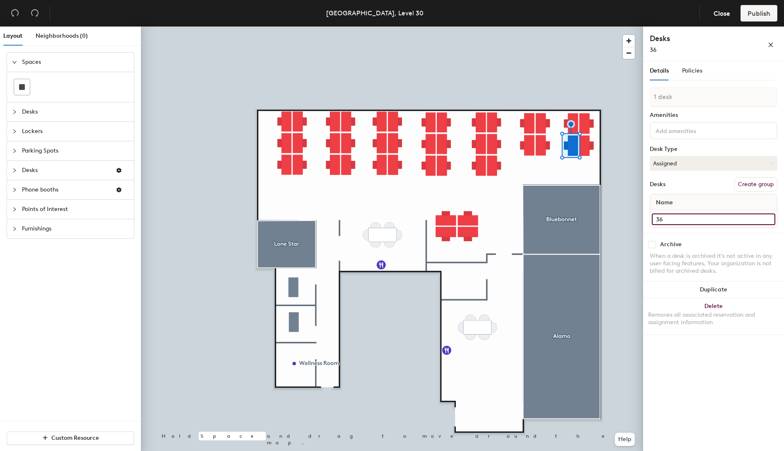
type input "36"
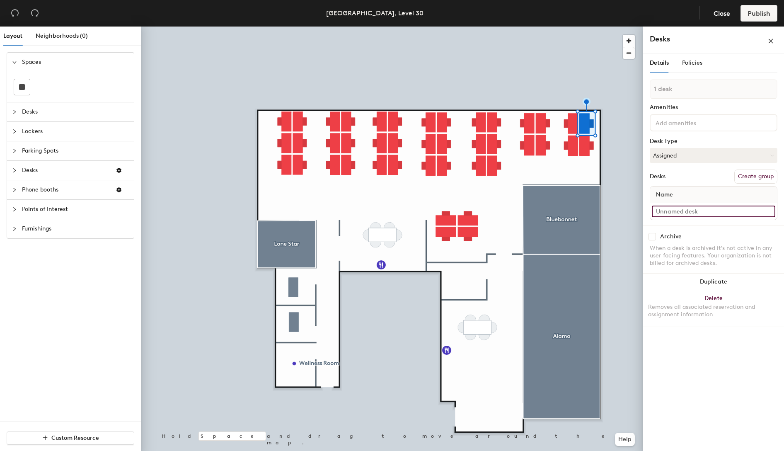
click at [675, 208] on input at bounding box center [714, 212] width 124 height 12
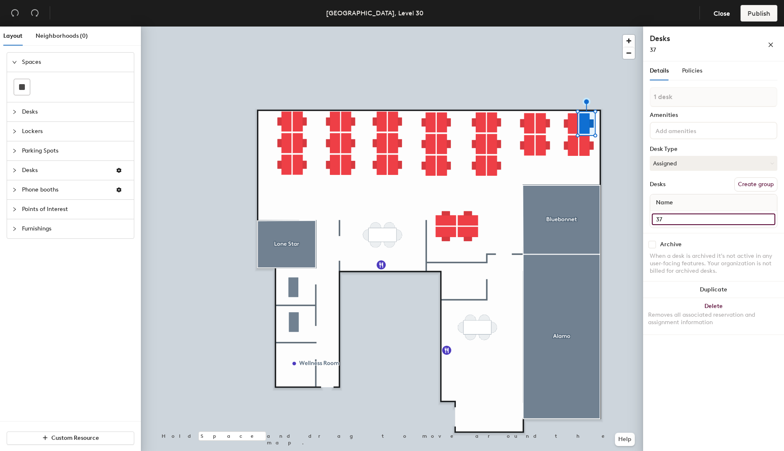
type input "37"
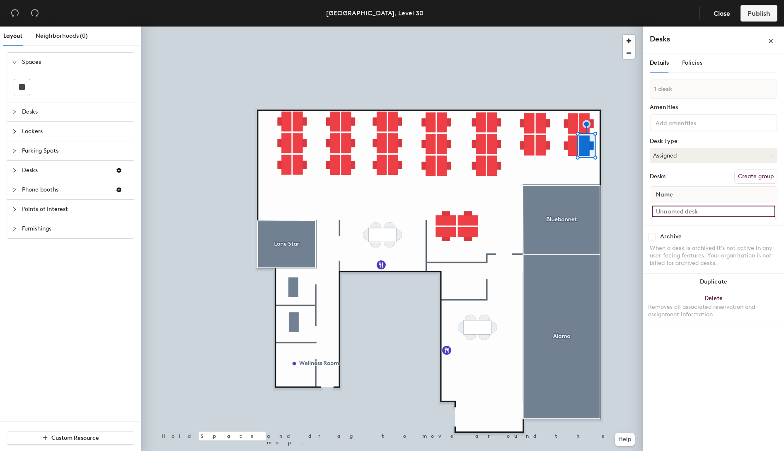
click at [667, 209] on input at bounding box center [714, 212] width 124 height 12
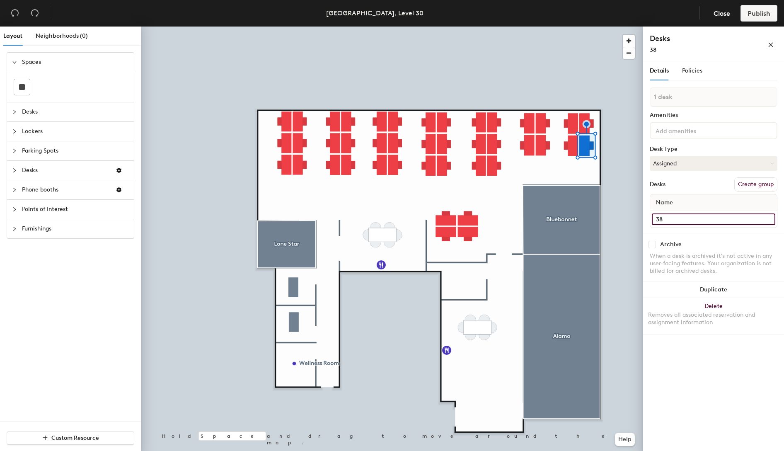
type input "38"
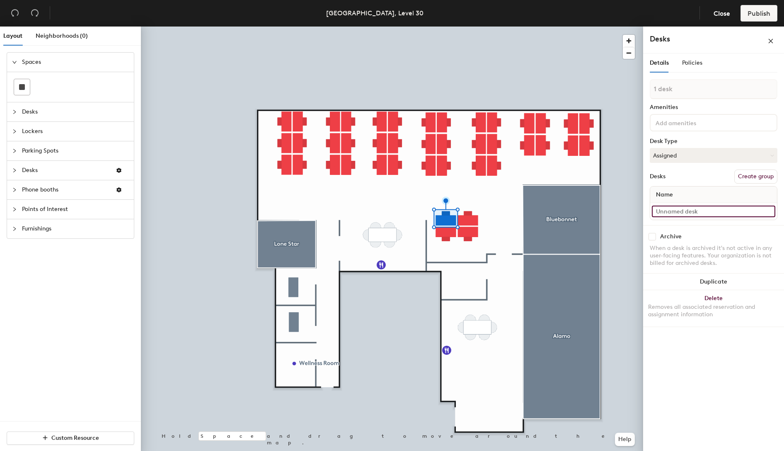
click at [692, 214] on input at bounding box center [714, 212] width 124 height 12
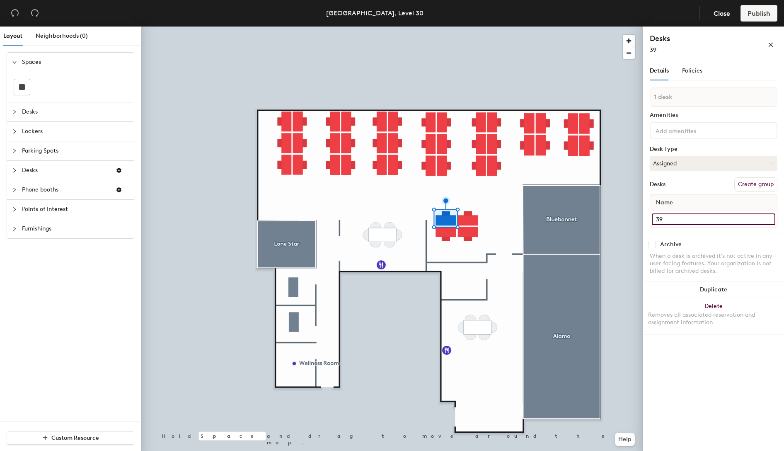
type input "39"
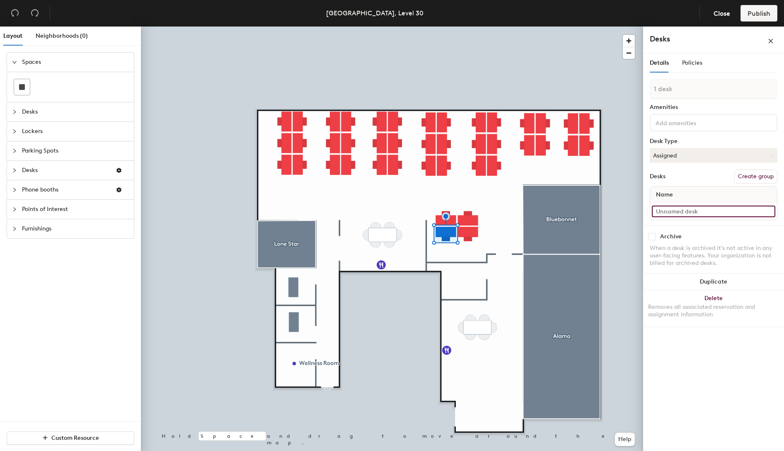
click at [710, 213] on input at bounding box center [714, 212] width 124 height 12
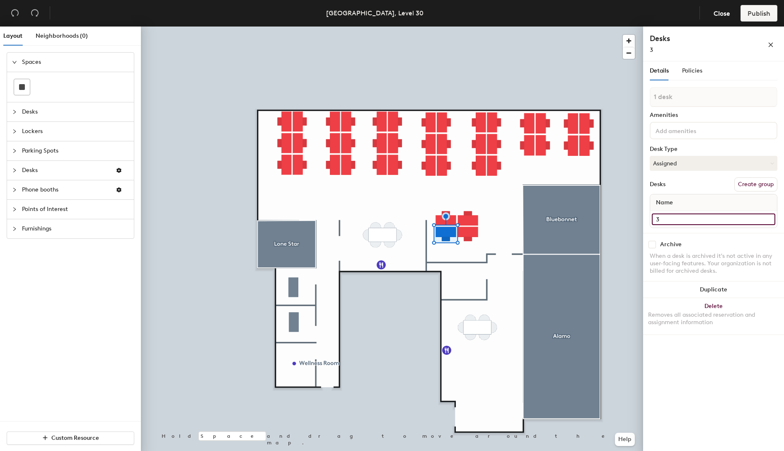
drag, startPoint x: 678, startPoint y: 218, endPoint x: 651, endPoint y: 219, distance: 27.4
click at [651, 219] on div "3" at bounding box center [713, 219] width 127 height 17
type input "40"
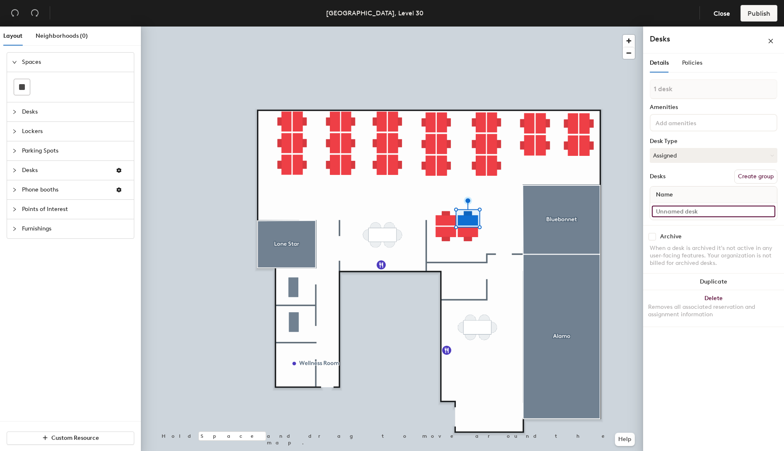
click at [685, 213] on input at bounding box center [714, 212] width 124 height 12
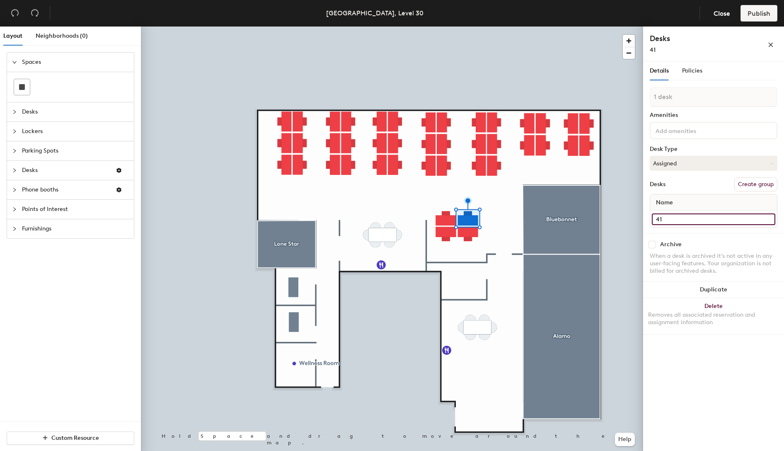
type input "41"
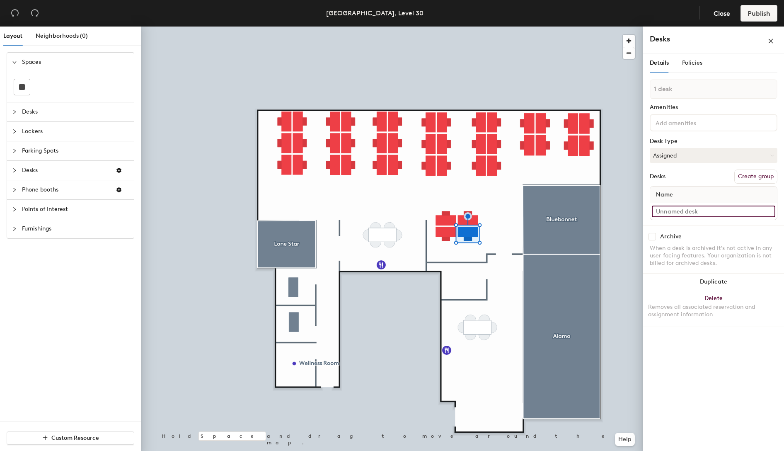
click at [693, 211] on input at bounding box center [714, 212] width 124 height 12
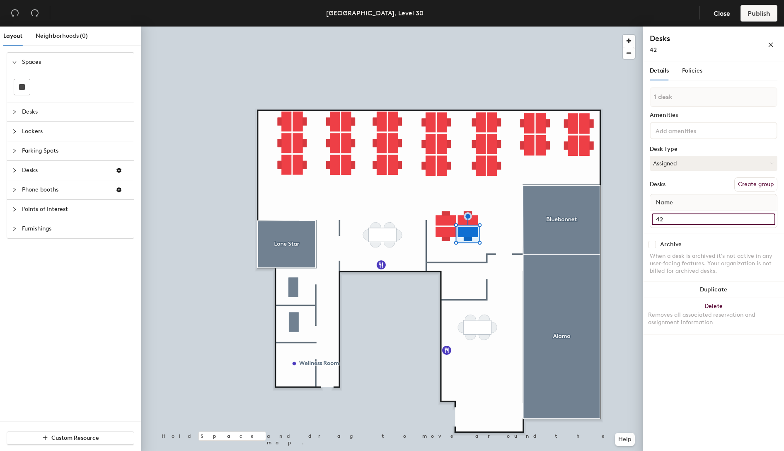
type input "42"
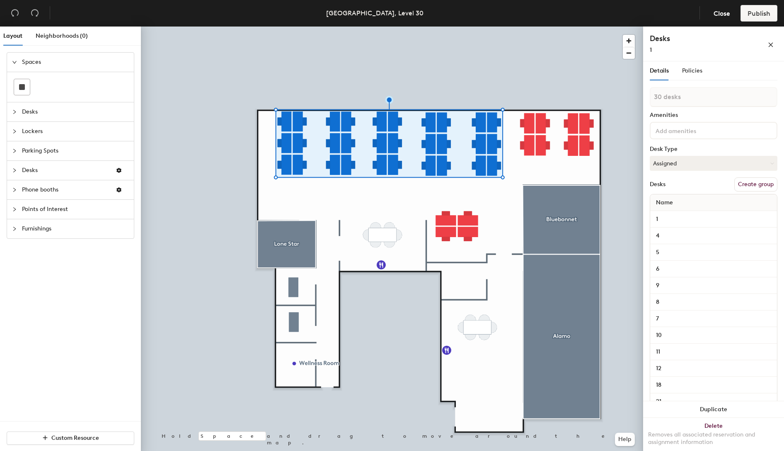
click at [758, 182] on button "Create group" at bounding box center [755, 184] width 43 height 14
click at [640, 99] on div "Layout Neighborhoods (0) Spaces Desks Lockers Parking Spots Desks Phone booths …" at bounding box center [392, 241] width 784 height 428
type input "Group 1"
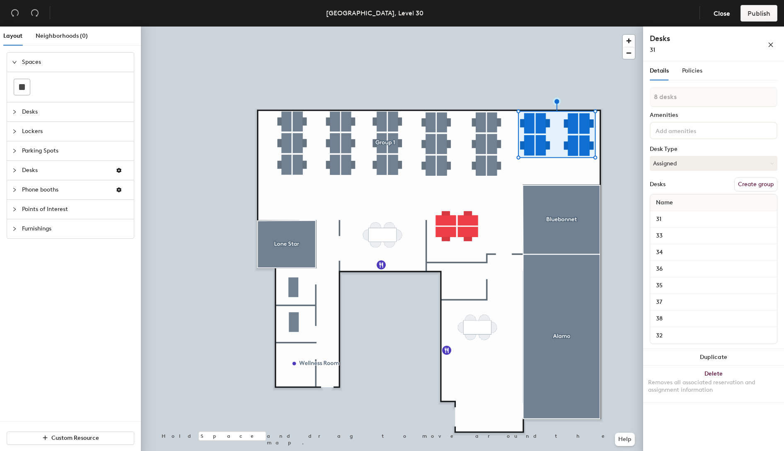
click at [747, 185] on button "Create group" at bounding box center [755, 184] width 43 height 14
click at [641, 98] on div "Layout Neighborhoods (0) Spaces Desks Lockers Parking Spots Desks Phone booths …" at bounding box center [392, 241] width 784 height 428
type input "Group 2"
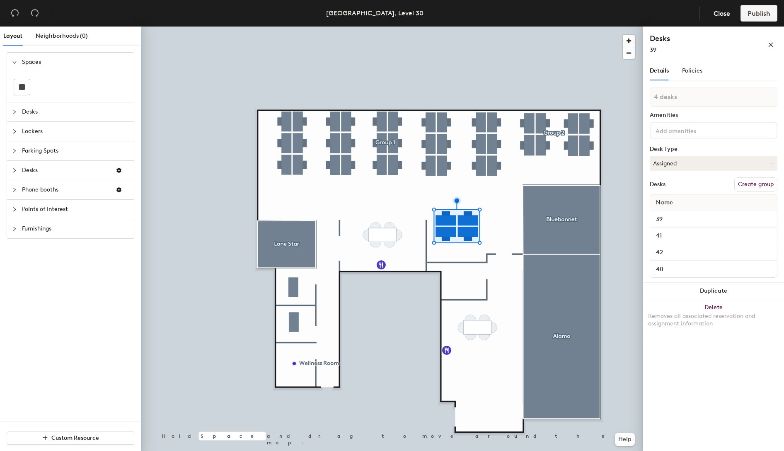
click at [765, 186] on button "Create group" at bounding box center [755, 184] width 43 height 14
drag, startPoint x: 680, startPoint y: 96, endPoint x: 649, endPoint y: 97, distance: 31.5
click at [649, 97] on div "Details Policies Pod 3 Amenities Desk Type Assigned Desks Ungroup Name 39 41 42…" at bounding box center [713, 257] width 141 height 393
type input "Group 3"
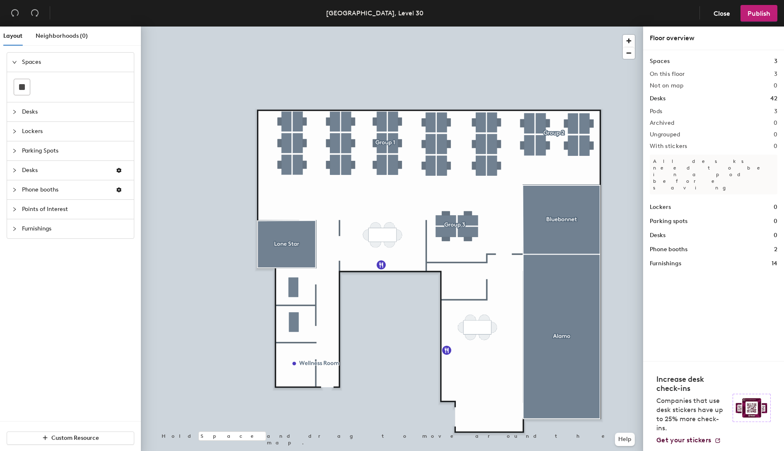
click at [50, 210] on span "Points of Interest" at bounding box center [75, 209] width 107 height 19
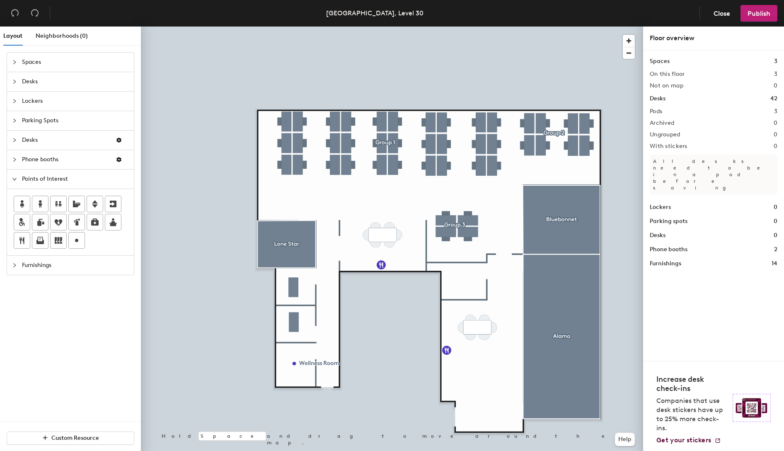
click at [30, 263] on span "Furnishings" at bounding box center [75, 265] width 107 height 19
click at [52, 176] on span "Points of Interest" at bounding box center [75, 179] width 107 height 19
click at [74, 237] on icon at bounding box center [77, 240] width 10 height 10
type input "Break Room"
click at [77, 241] on icon at bounding box center [77, 240] width 10 height 10
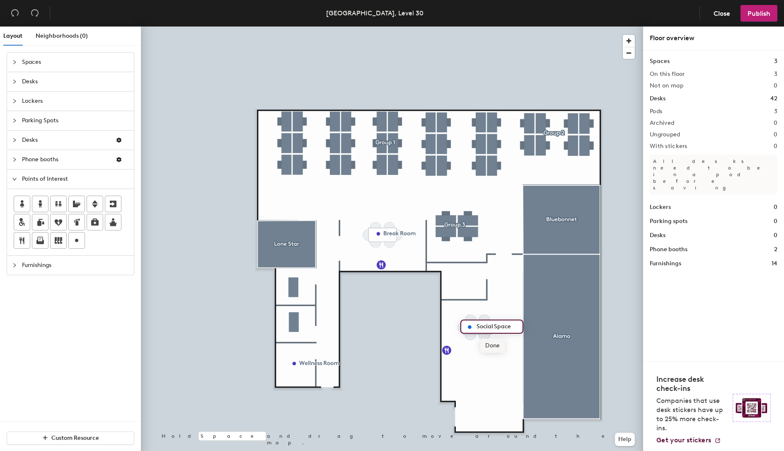
type input "Social Space"
click at [505, 27] on div at bounding box center [392, 27] width 502 height 0
click at [44, 241] on icon at bounding box center [40, 240] width 10 height 10
click at [90, 223] on icon at bounding box center [95, 222] width 10 height 10
click at [90, 220] on icon at bounding box center [95, 222] width 10 height 10
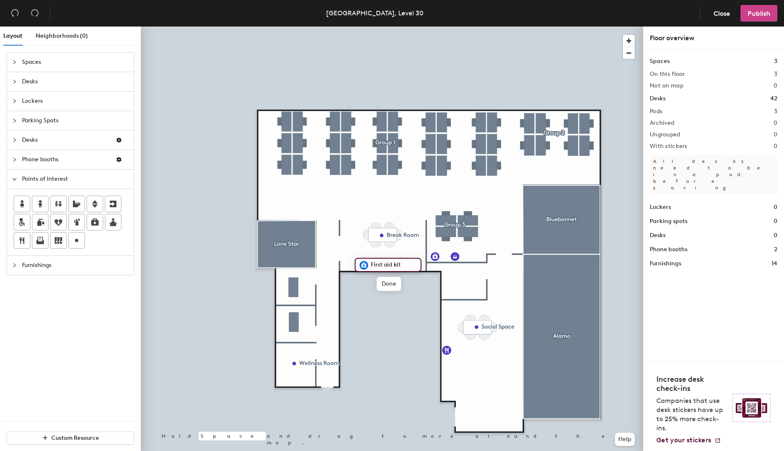
click at [756, 17] on span "Publish" at bounding box center [759, 14] width 23 height 8
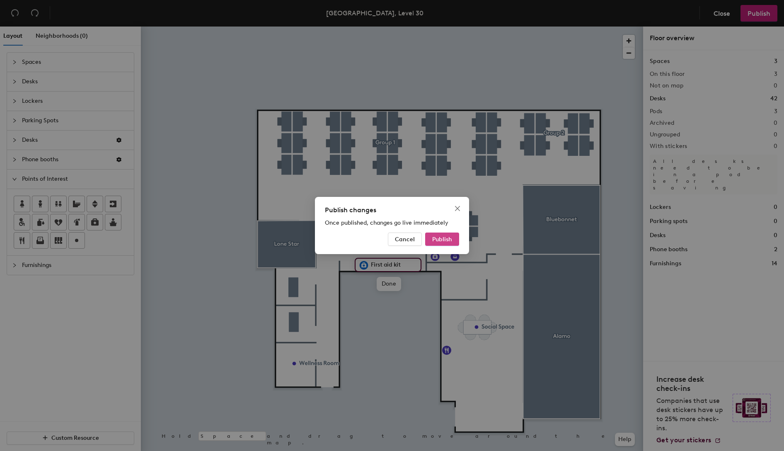
click at [447, 239] on span "Publish" at bounding box center [442, 239] width 20 height 7
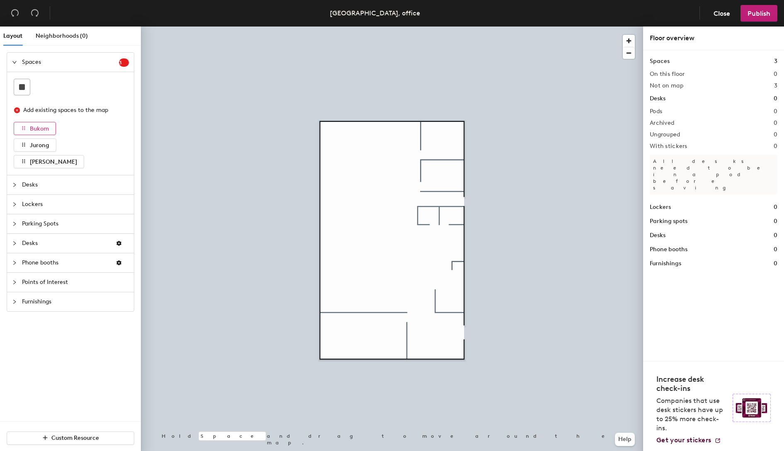
click at [44, 126] on span "Bukom" at bounding box center [39, 128] width 19 height 7
drag, startPoint x: 40, startPoint y: 127, endPoint x: 33, endPoint y: 123, distance: 8.2
click at [33, 123] on button "Bukom" at bounding box center [35, 128] width 42 height 13
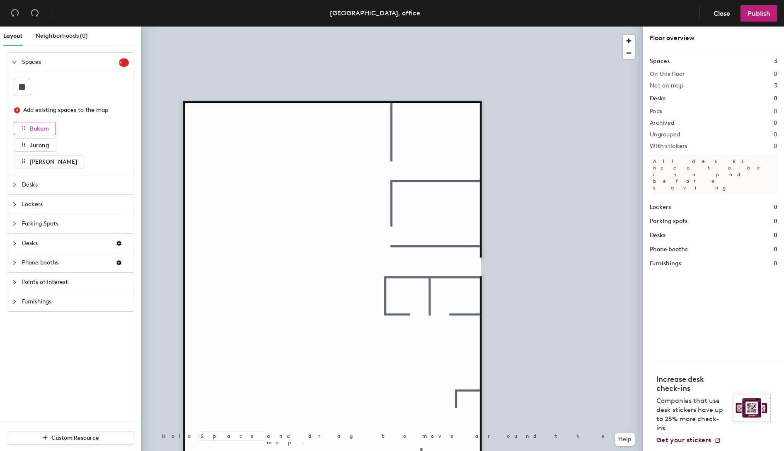
click at [37, 129] on span "Bukom" at bounding box center [39, 128] width 19 height 7
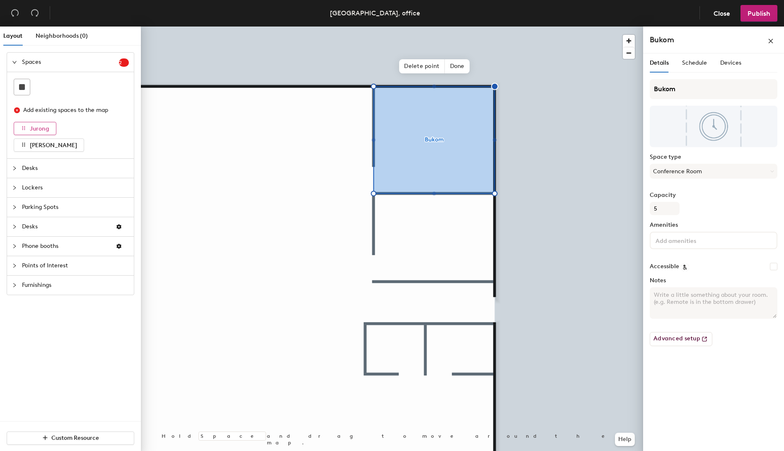
click at [42, 128] on span "Jurong" at bounding box center [39, 128] width 19 height 7
